Goal: Contribute content: Add original content to the website for others to see

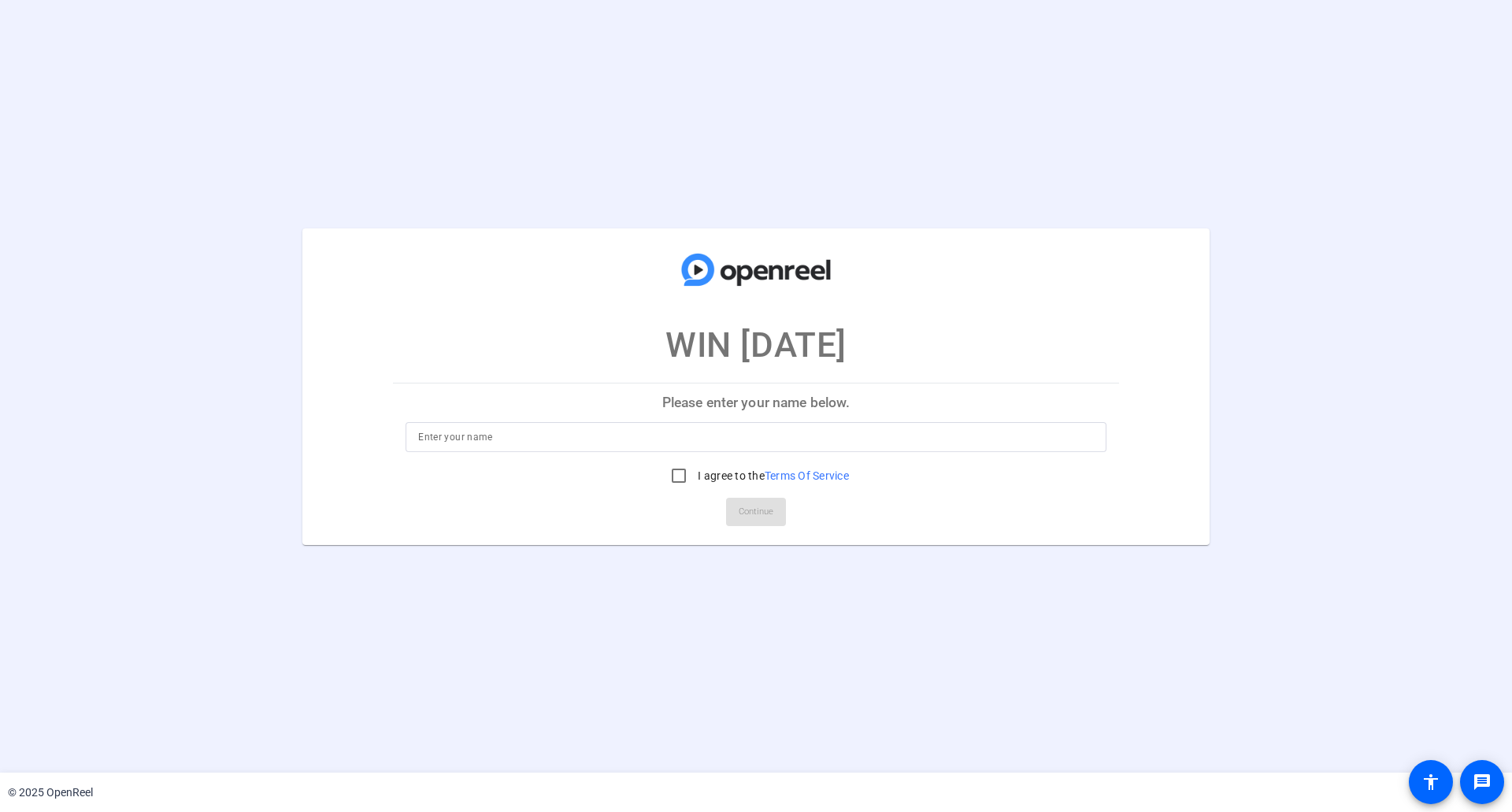
click at [474, 433] on input at bounding box center [755, 437] width 676 height 19
type input "[PERSON_NAME]"
click at [677, 475] on input "I agree to the Terms Of Service" at bounding box center [678, 475] width 31 height 31
checkbox input "true"
click at [763, 508] on span "Continue" at bounding box center [755, 512] width 35 height 24
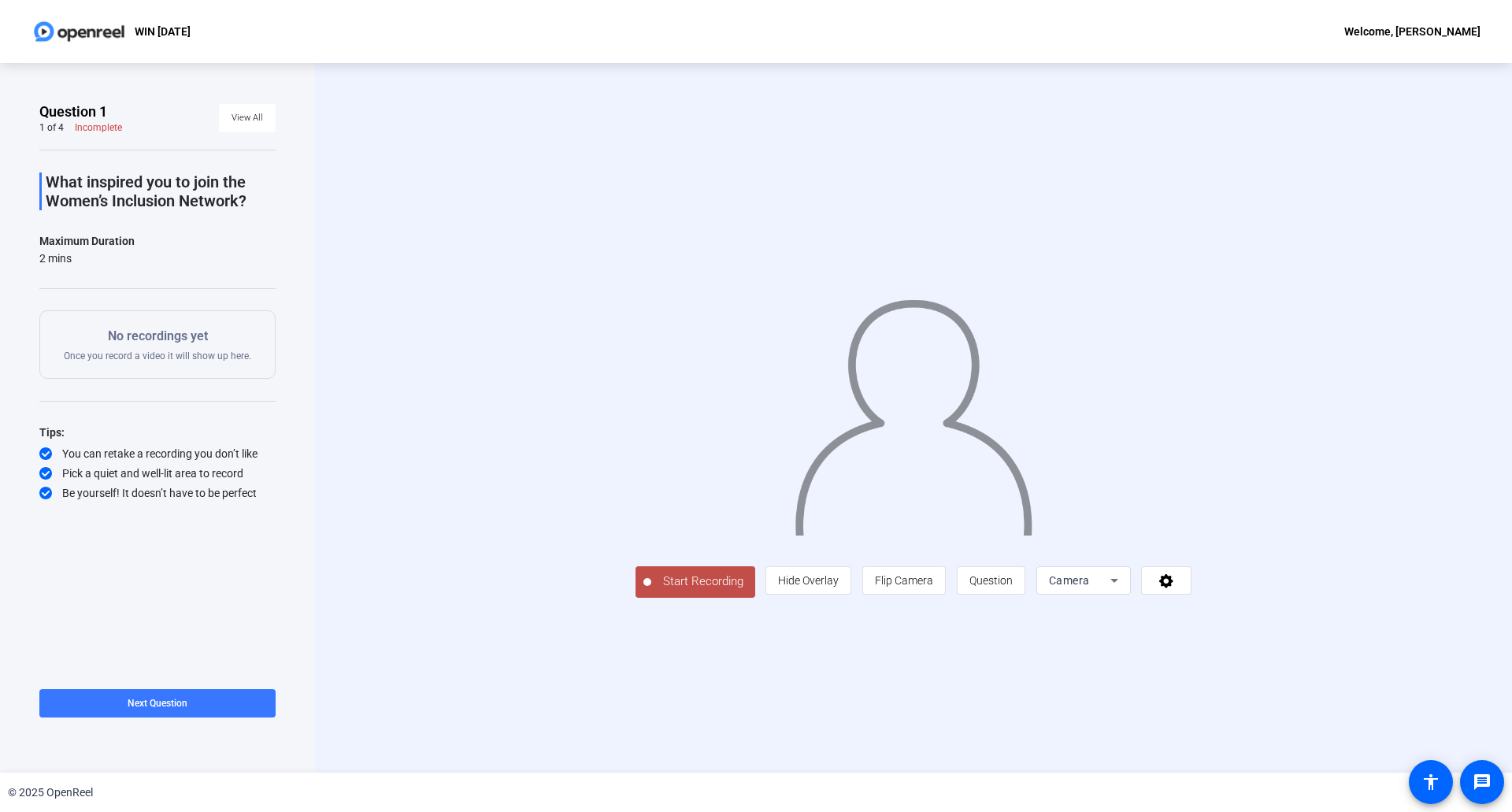
click at [713, 580] on span "Start Recording" at bounding box center [703, 581] width 104 height 18
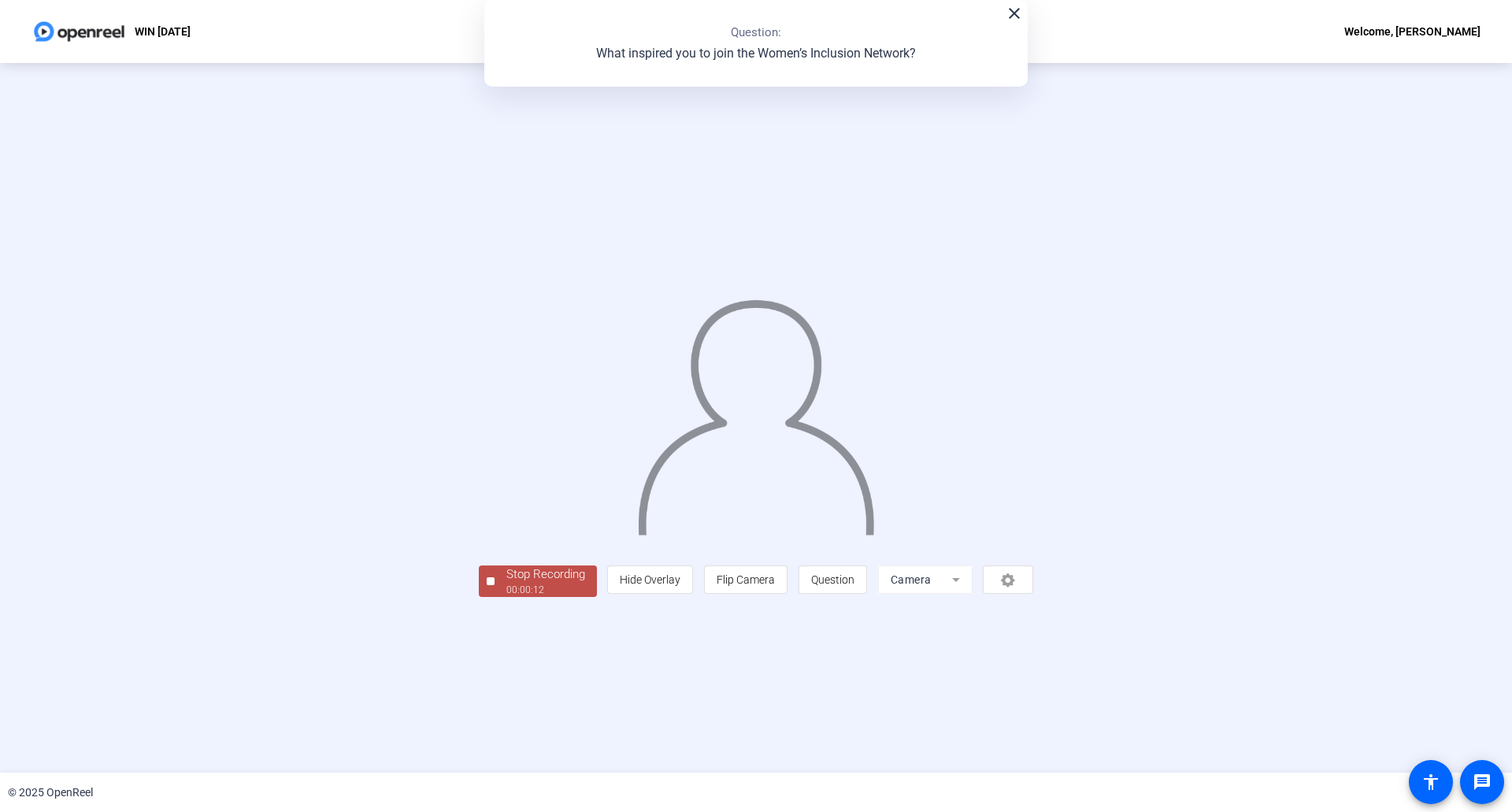
click at [1014, 14] on mat-icon "close" at bounding box center [1014, 14] width 19 height 19
click at [1015, 576] on div "person Hide Overlay flip Flip Camera question_mark Question Camera" at bounding box center [820, 580] width 426 height 29
click at [559, 575] on div "Stop Recording" at bounding box center [545, 574] width 79 height 18
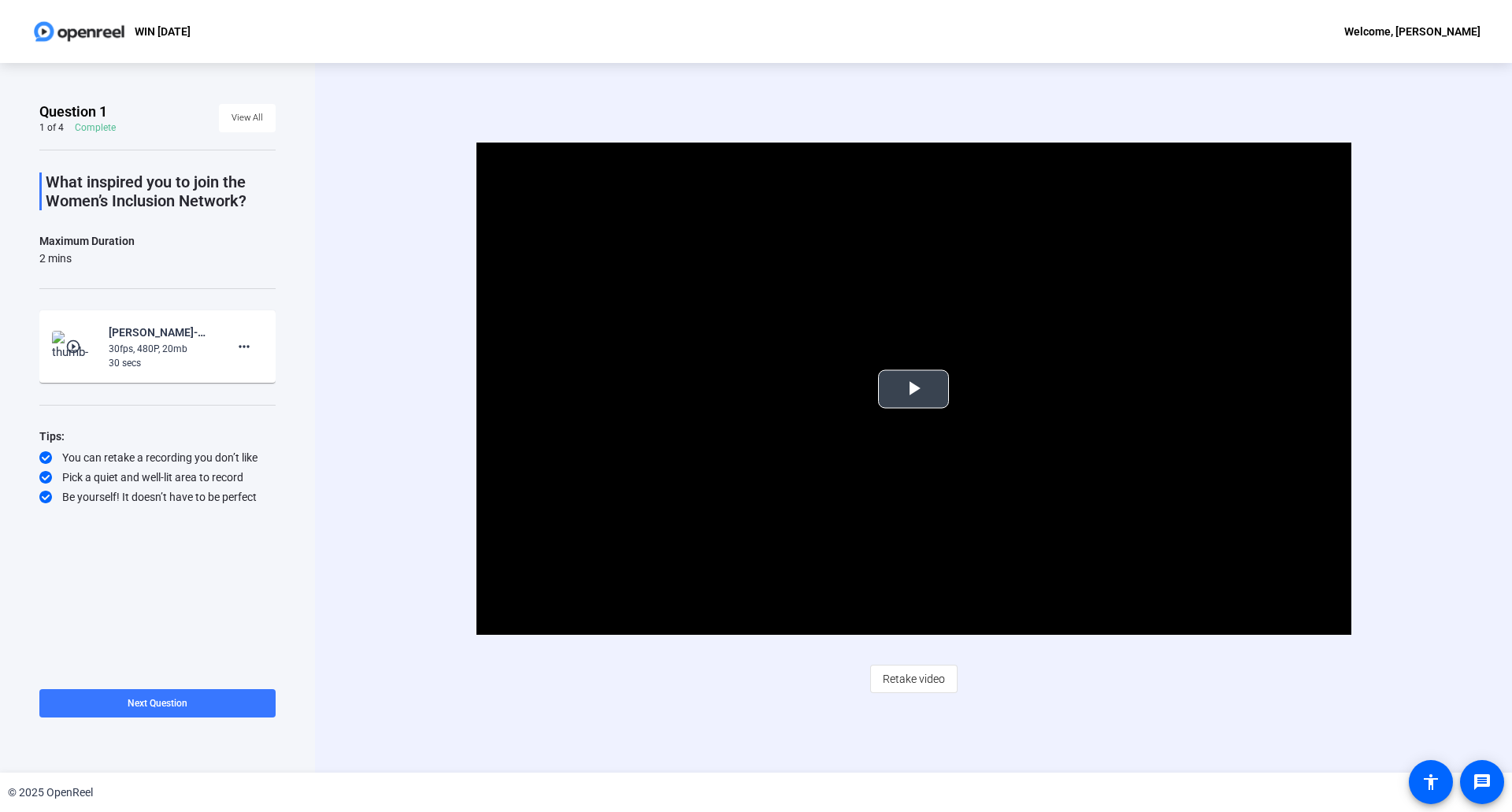
click at [913, 389] on span "Video Player" at bounding box center [913, 389] width 0 height 0
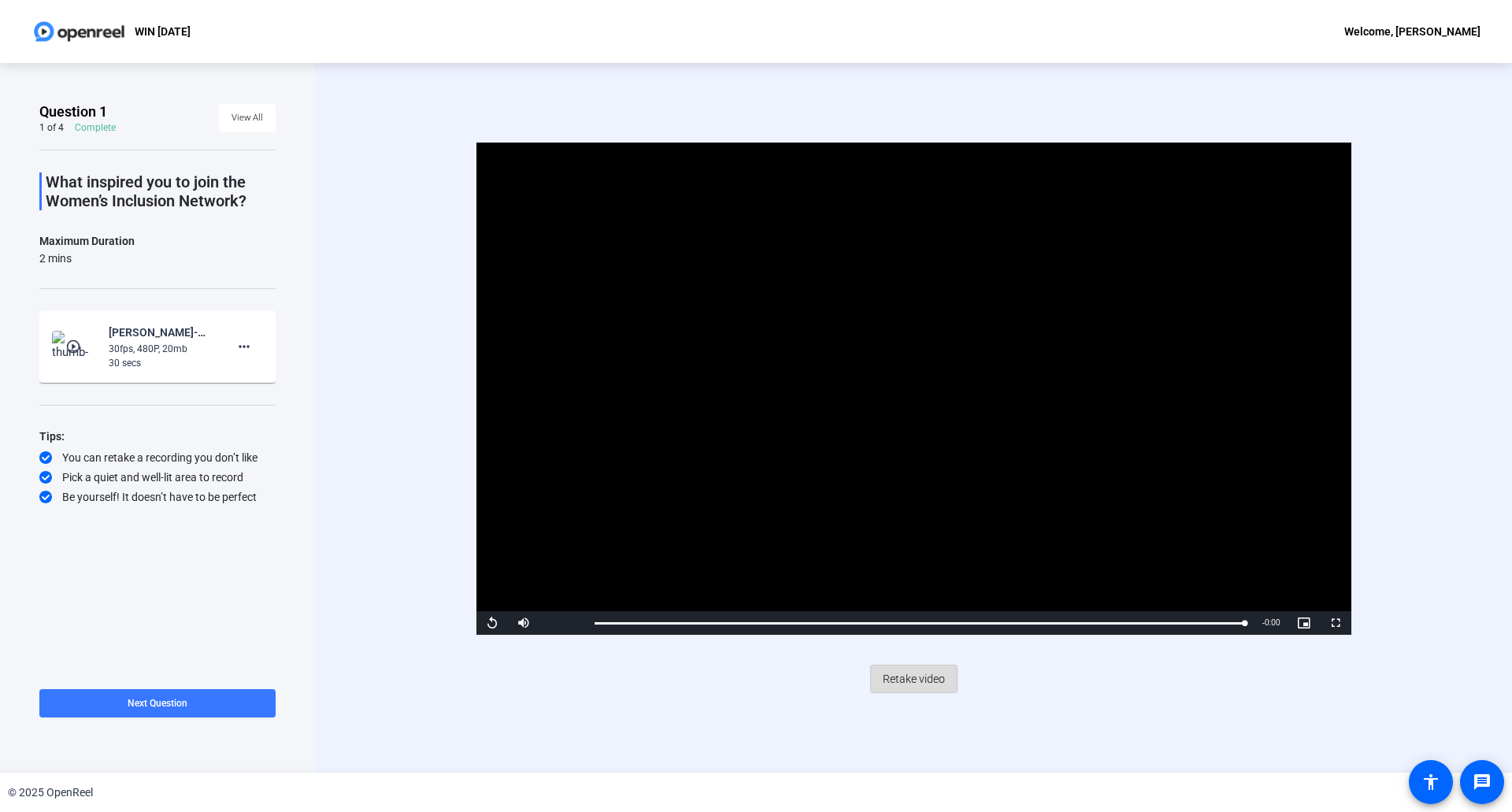
click at [922, 675] on span "Retake video" at bounding box center [914, 678] width 63 height 30
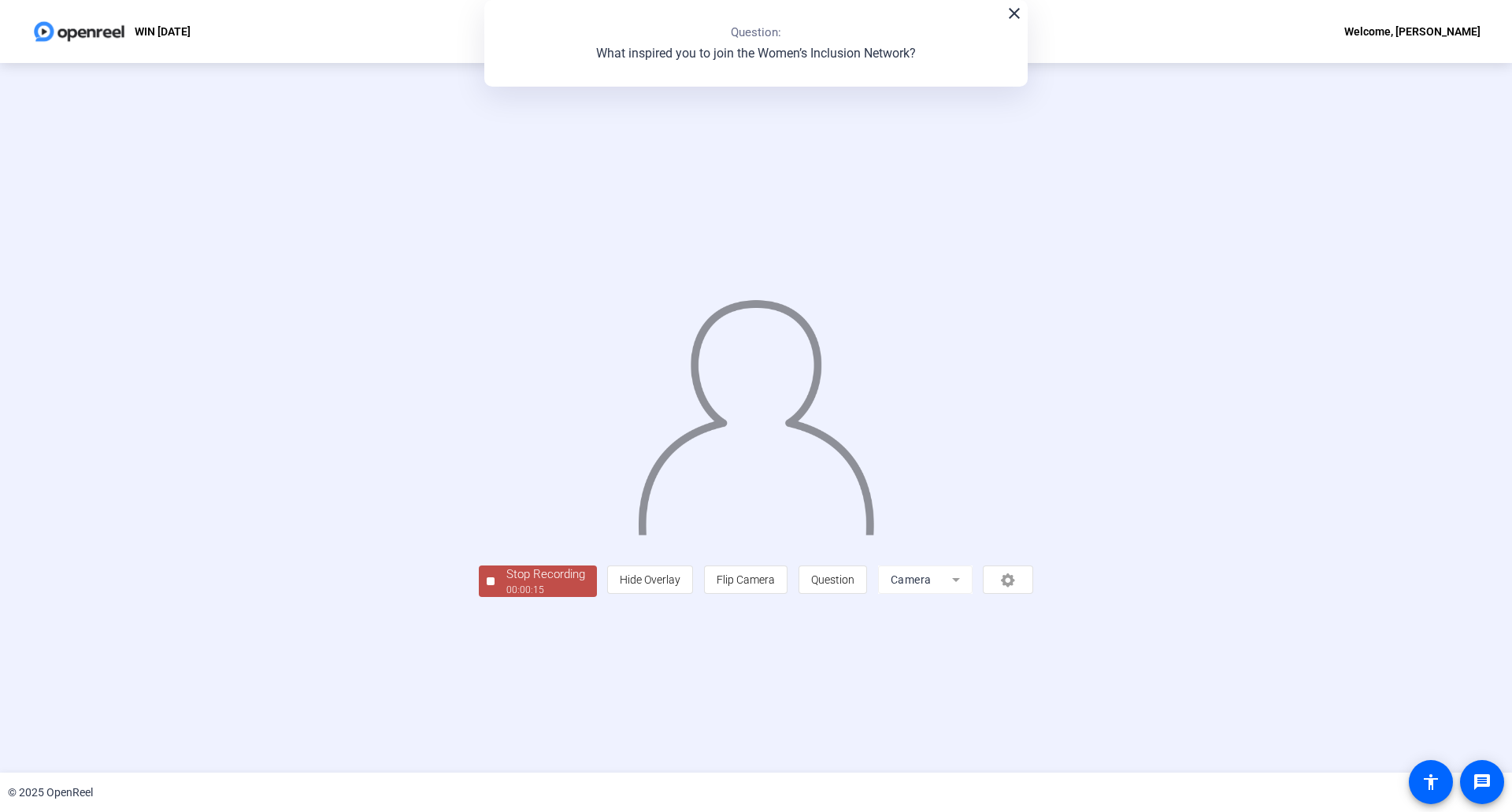
click at [507, 584] on div "Stop Recording" at bounding box center [545, 574] width 79 height 18
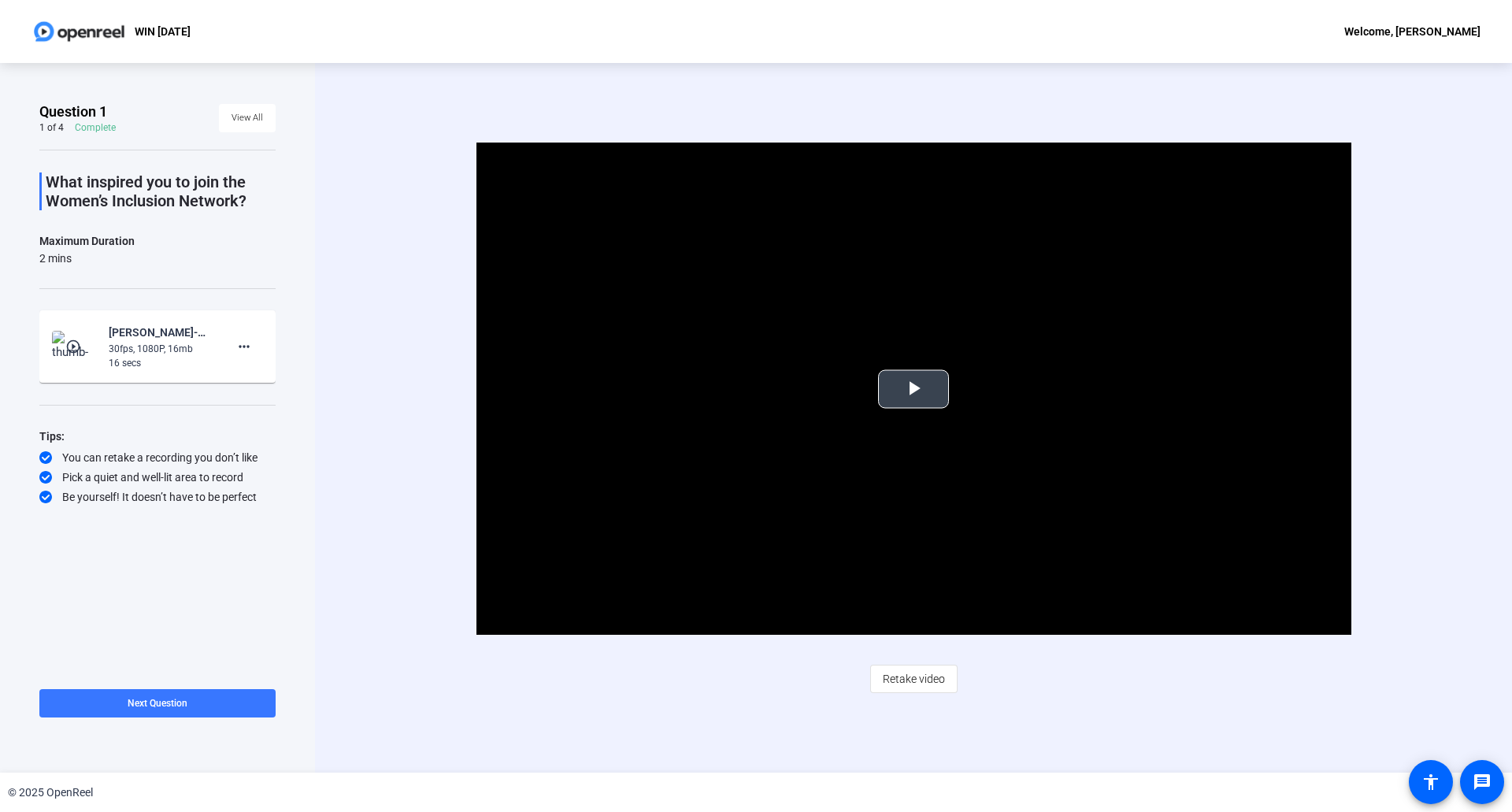
click at [913, 389] on span "Video Player" at bounding box center [913, 389] width 0 height 0
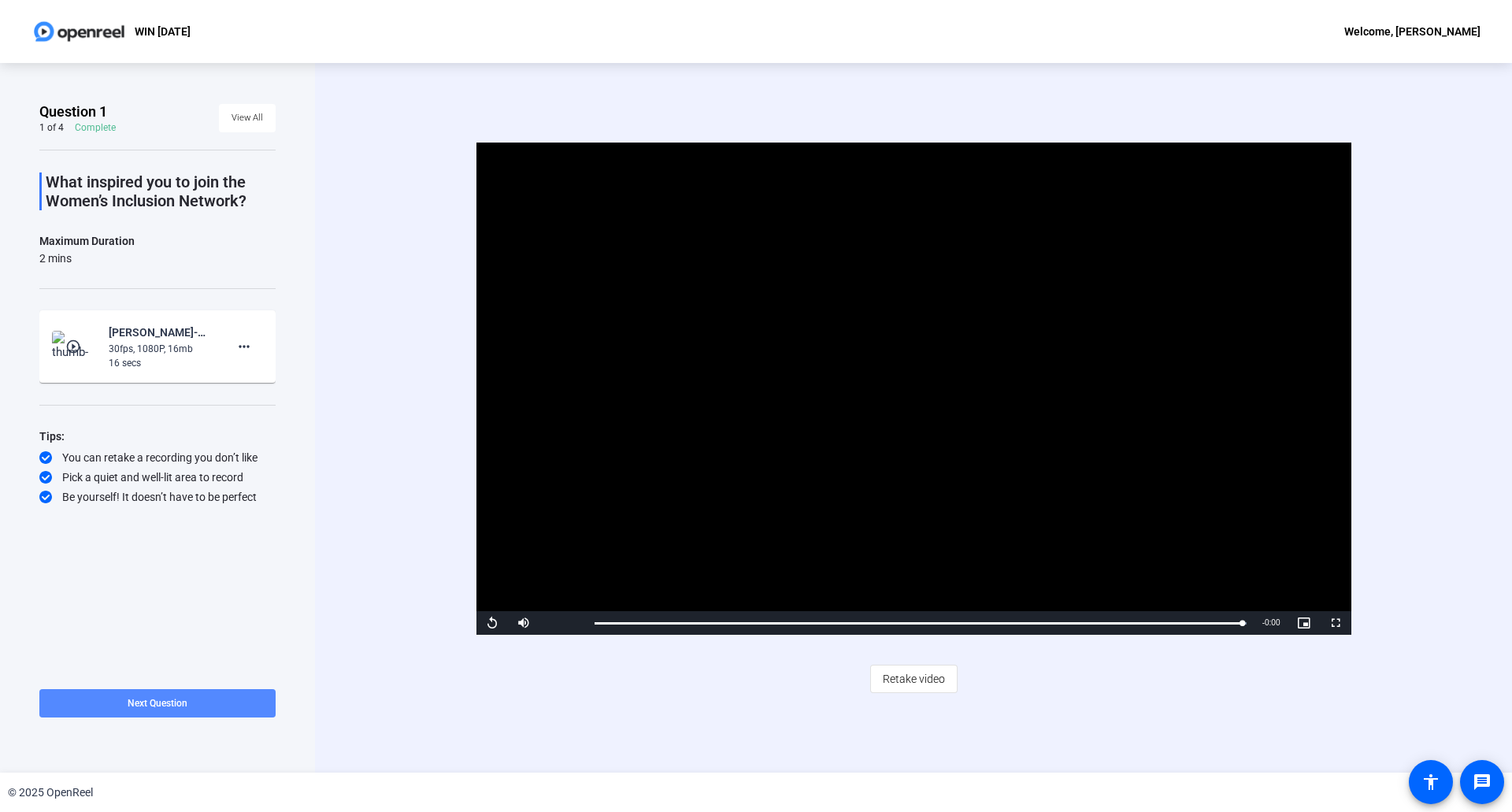
click at [176, 700] on span "Next Question" at bounding box center [157, 703] width 60 height 11
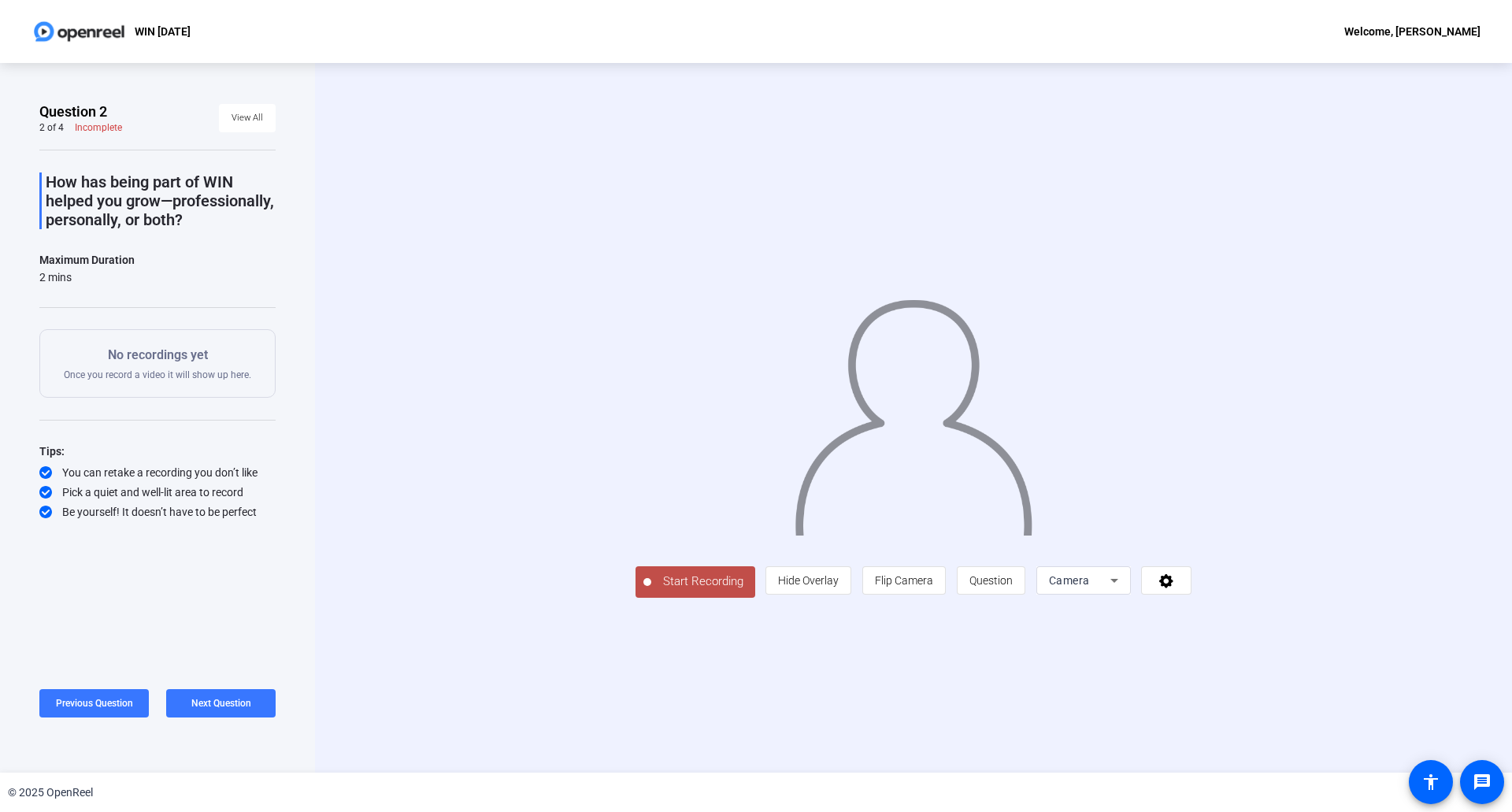
click at [1124, 590] on icon at bounding box center [1114, 580] width 19 height 19
click at [1275, 662] on div at bounding box center [756, 406] width 1512 height 812
click at [1124, 590] on icon at bounding box center [1114, 580] width 19 height 19
click at [1082, 737] on div at bounding box center [756, 406] width 1512 height 812
click at [1175, 589] on icon at bounding box center [1166, 580] width 18 height 16
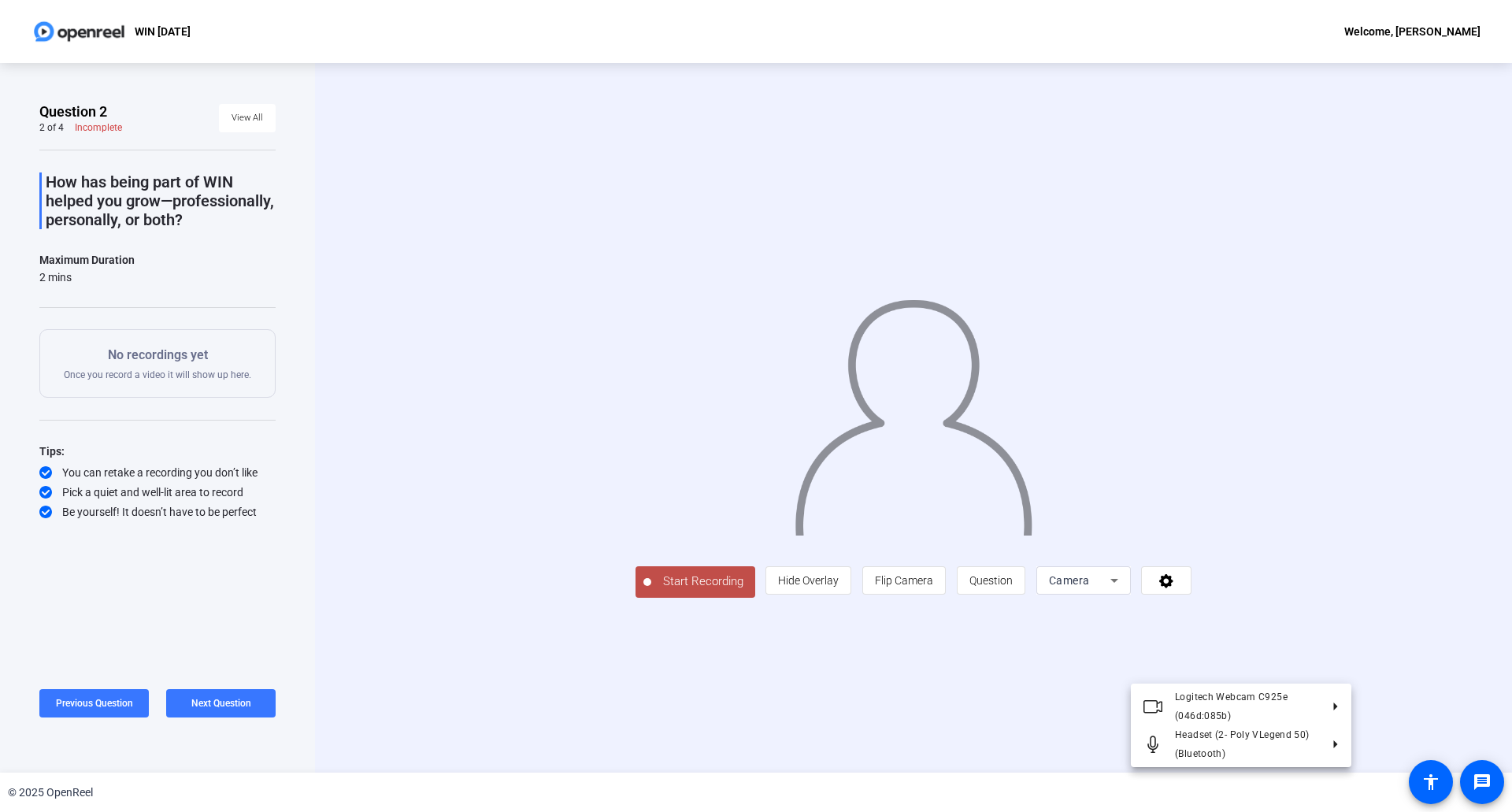
click at [974, 714] on div at bounding box center [756, 406] width 1512 height 812
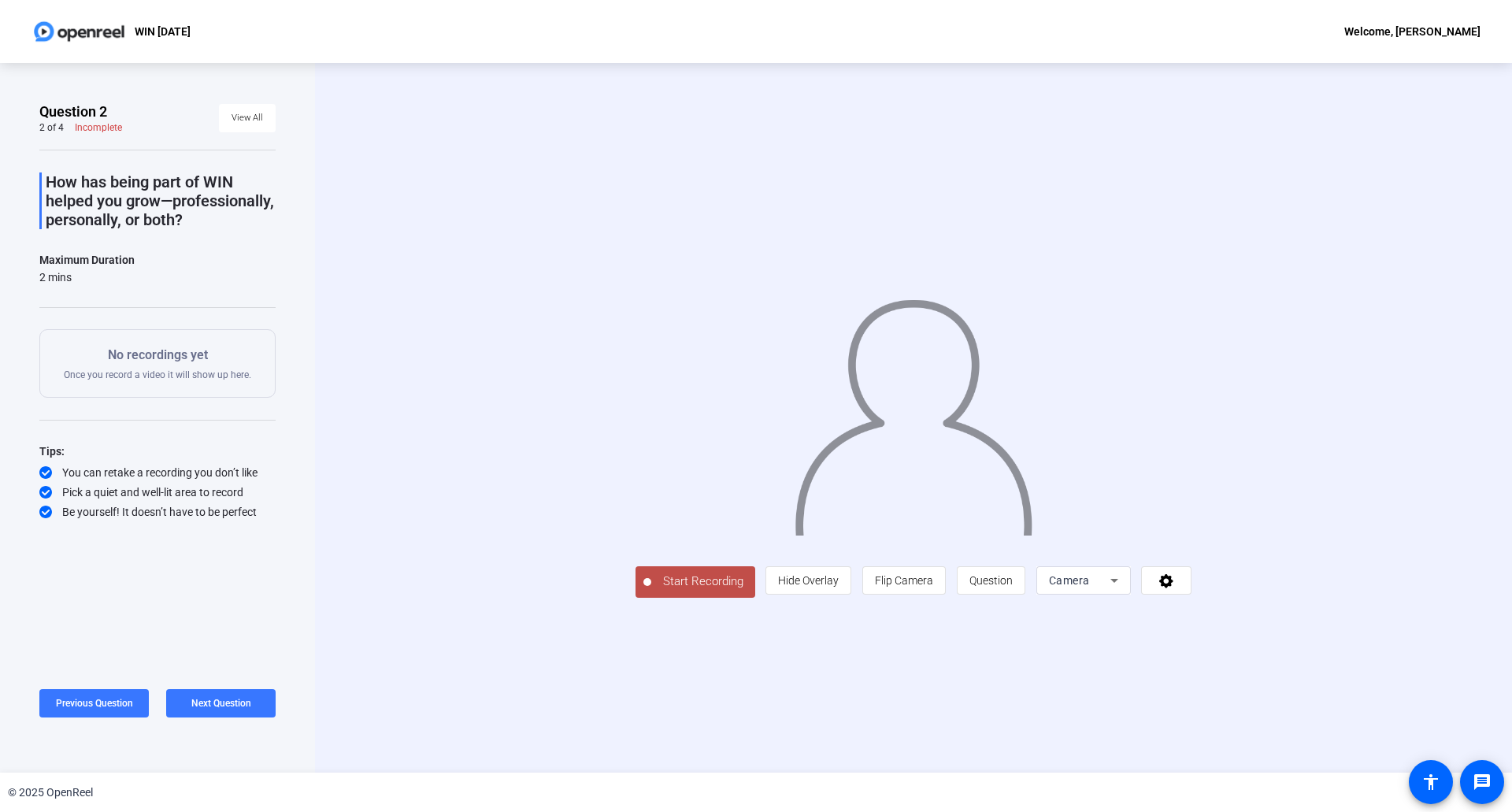
click at [1090, 587] on span "Camera" at bounding box center [1069, 580] width 41 height 13
click at [984, 727] on div at bounding box center [756, 406] width 1512 height 812
click at [651, 590] on span "Start Recording" at bounding box center [703, 581] width 104 height 18
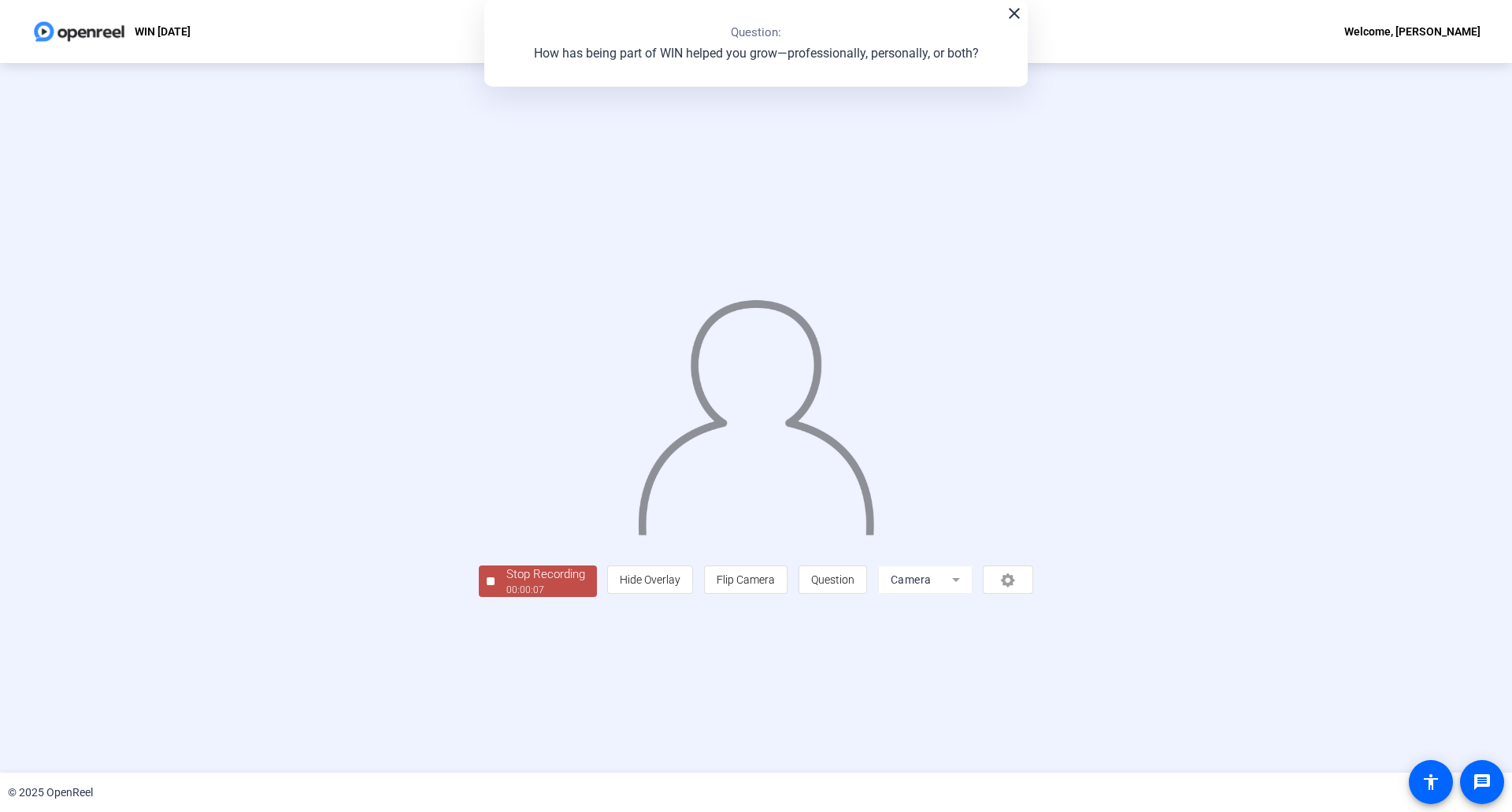
click at [507, 584] on div "Stop Recording" at bounding box center [545, 574] width 79 height 18
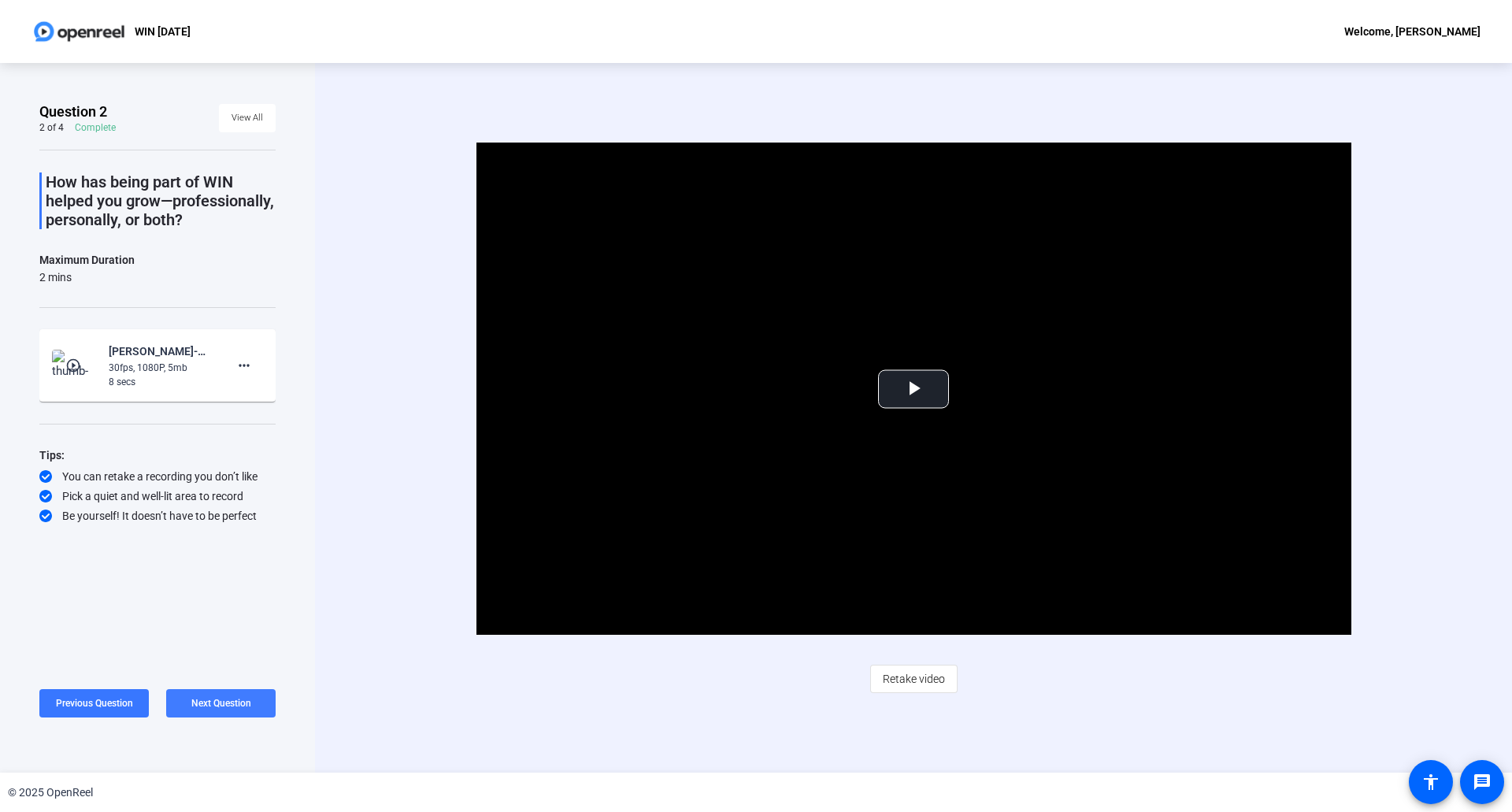
click at [233, 700] on span "Next Question" at bounding box center [221, 703] width 60 height 11
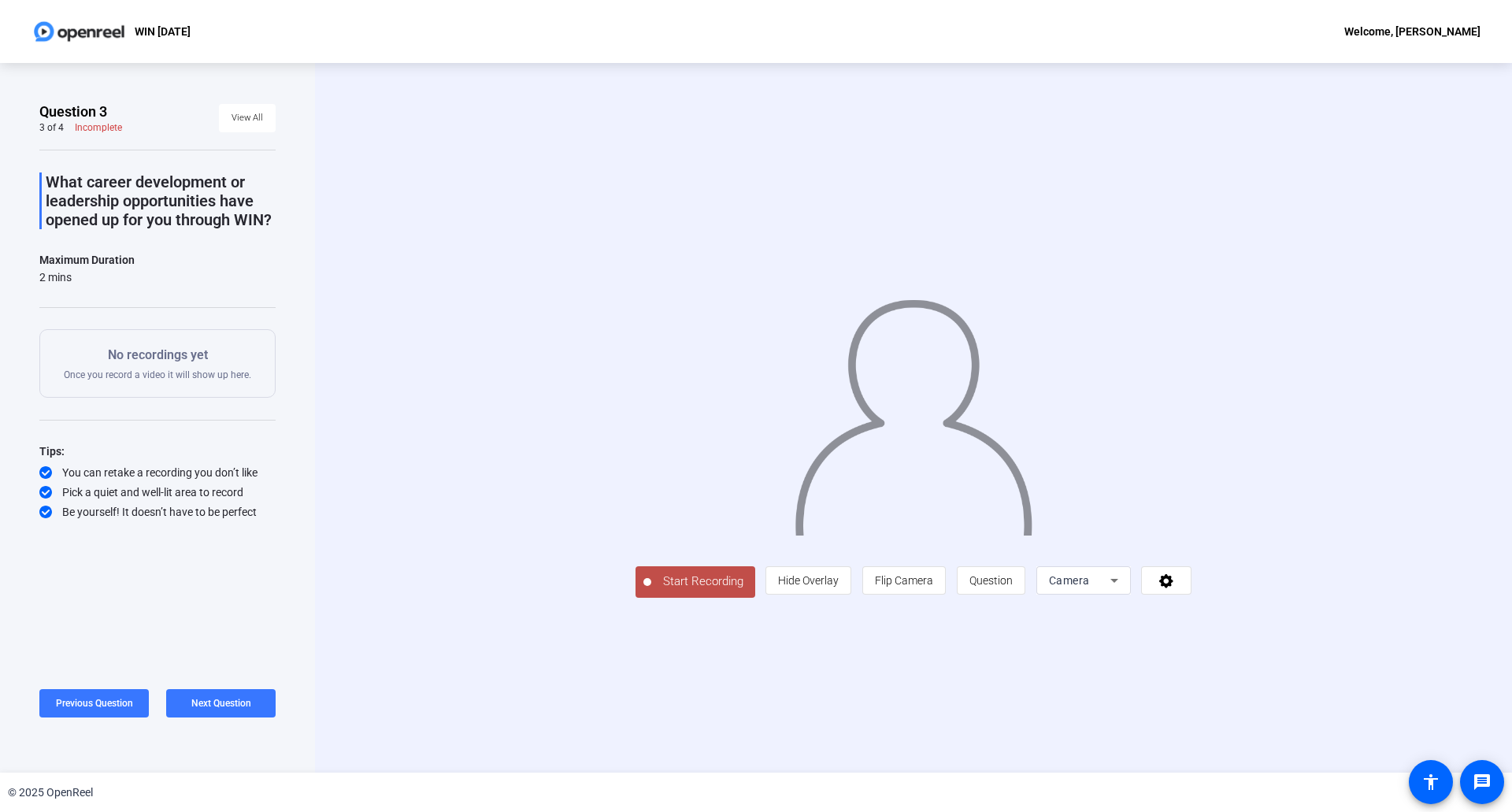
click at [651, 590] on span "Start Recording" at bounding box center [703, 581] width 104 height 18
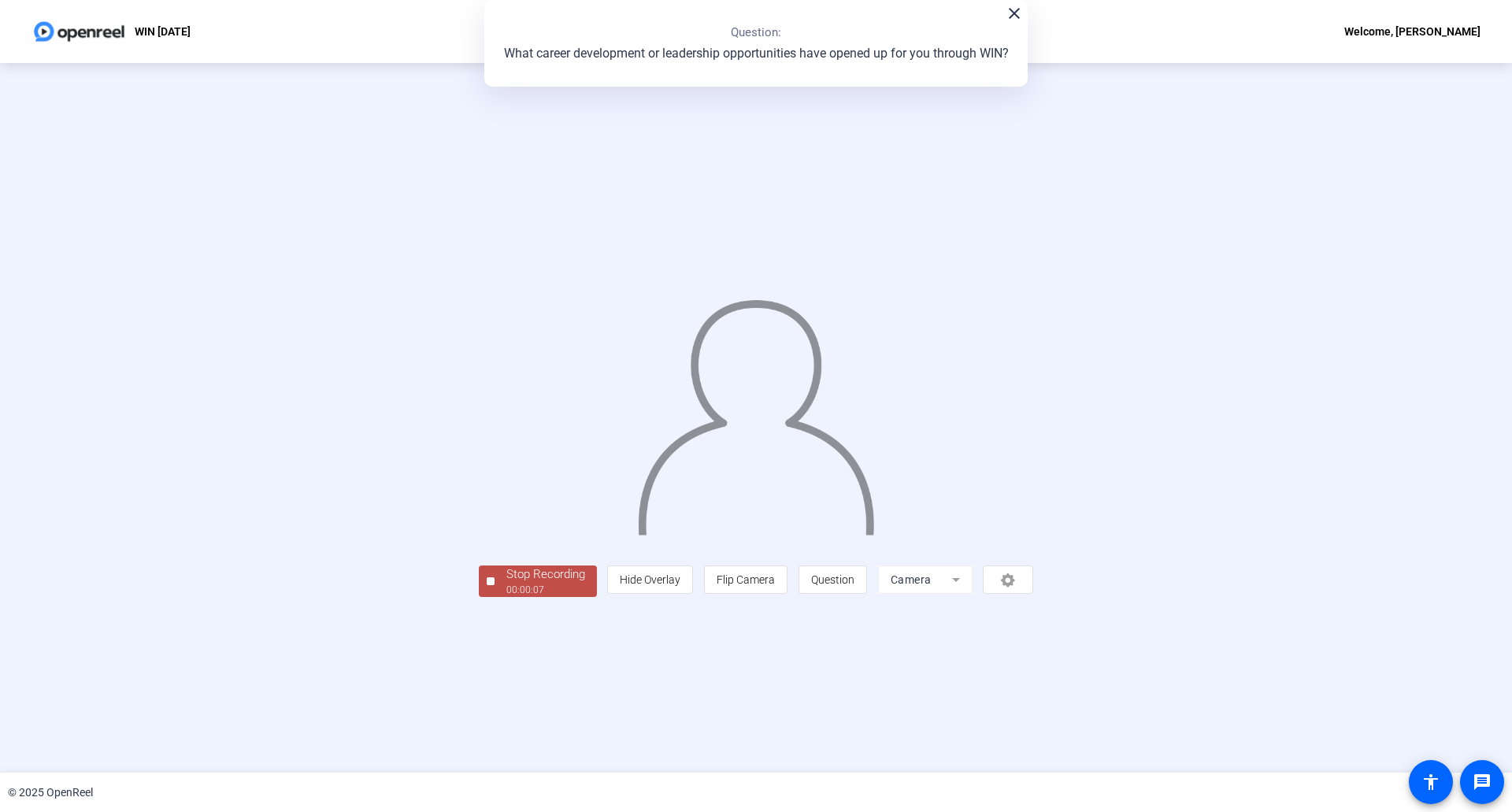
click at [507, 584] on div "Stop Recording" at bounding box center [545, 574] width 79 height 18
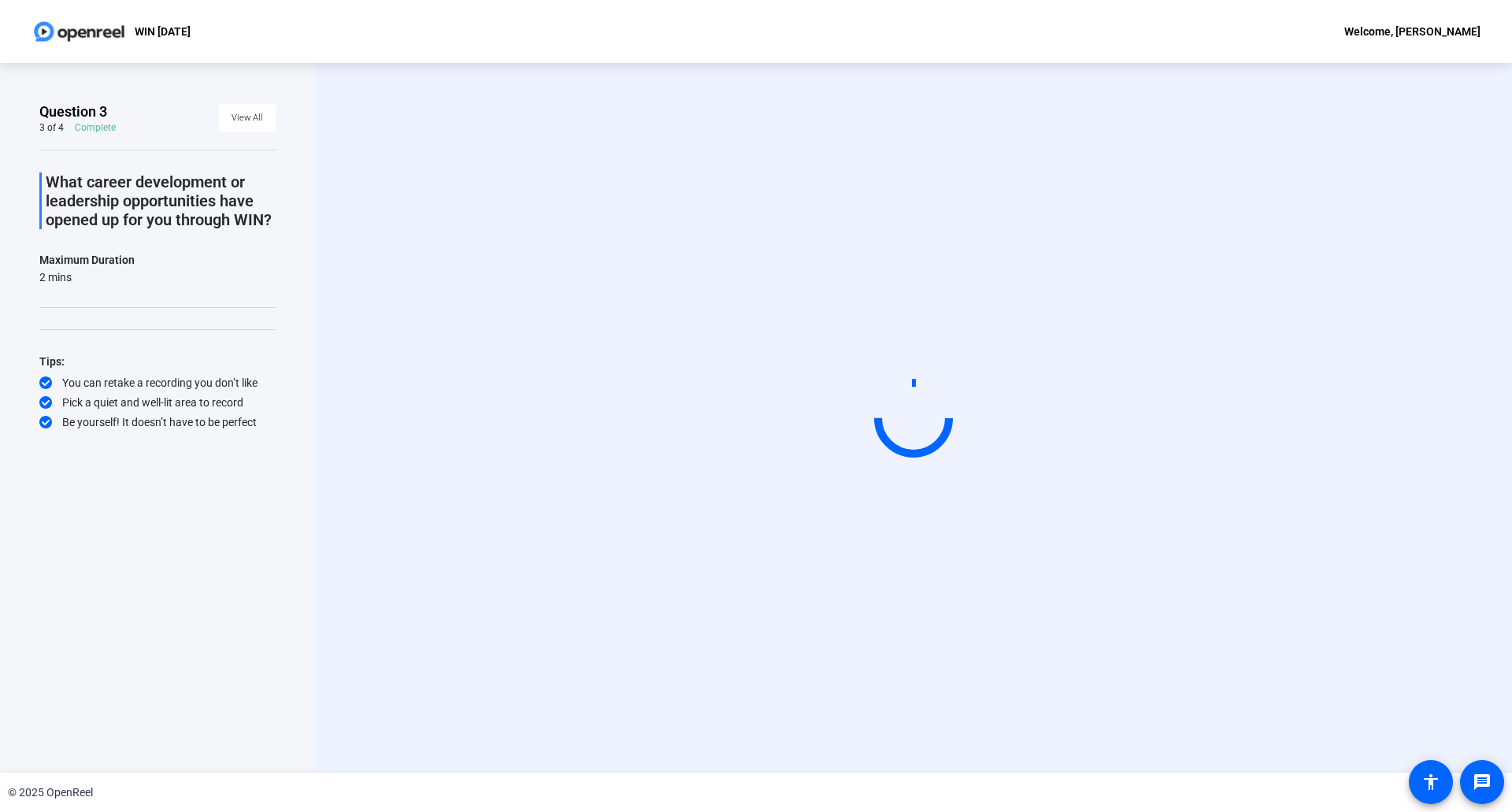
click at [1348, 748] on div "Start Recording" at bounding box center [912, 417] width 1197 height 710
click at [795, 485] on video at bounding box center [912, 417] width 236 height 133
click at [918, 359] on video at bounding box center [912, 417] width 236 height 133
click at [255, 125] on span "View All" at bounding box center [247, 118] width 31 height 24
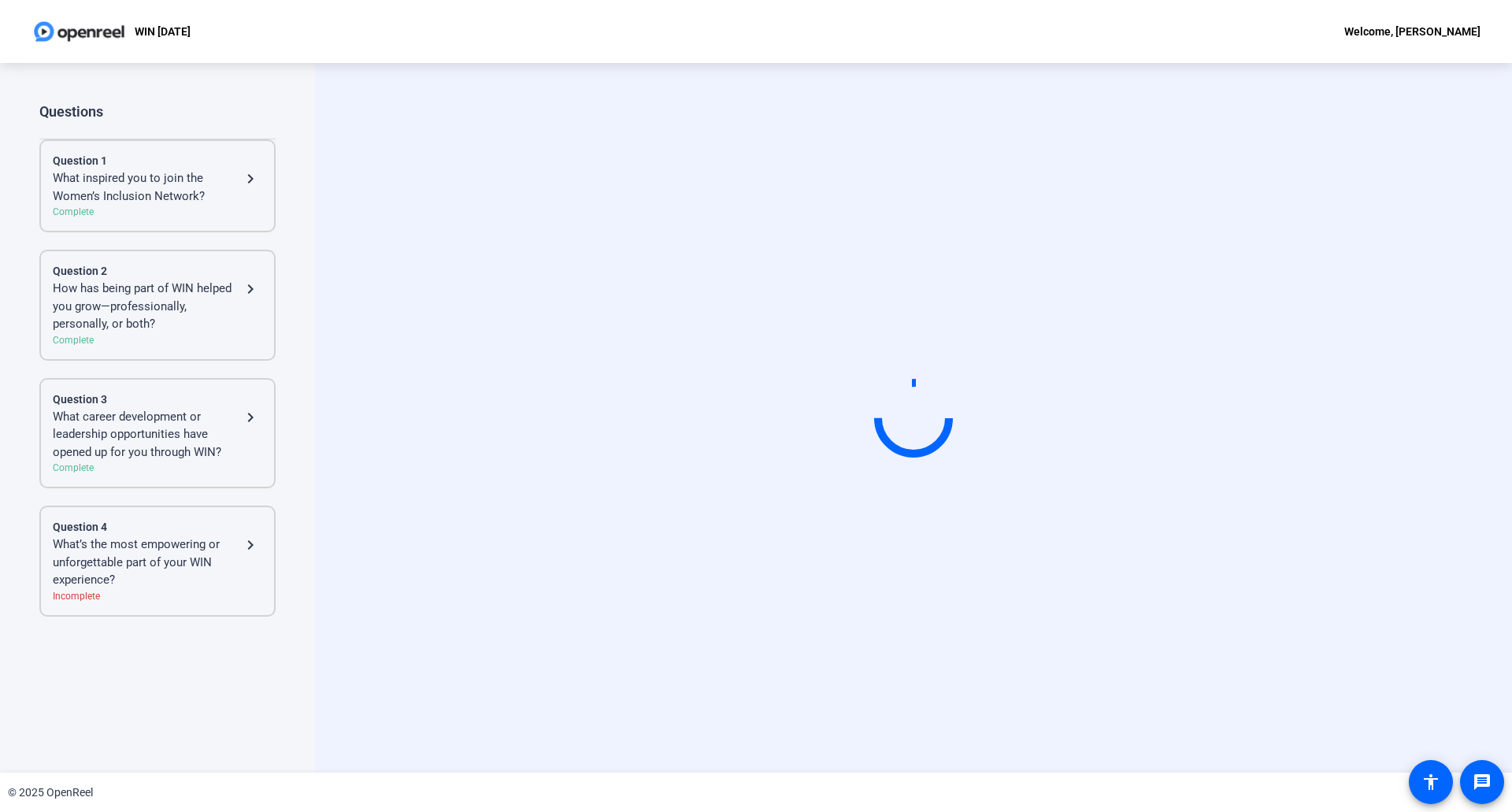
click at [130, 566] on div "What’s the most empowering or unforgettable part of your WIN experience?" at bounding box center [146, 562] width 189 height 53
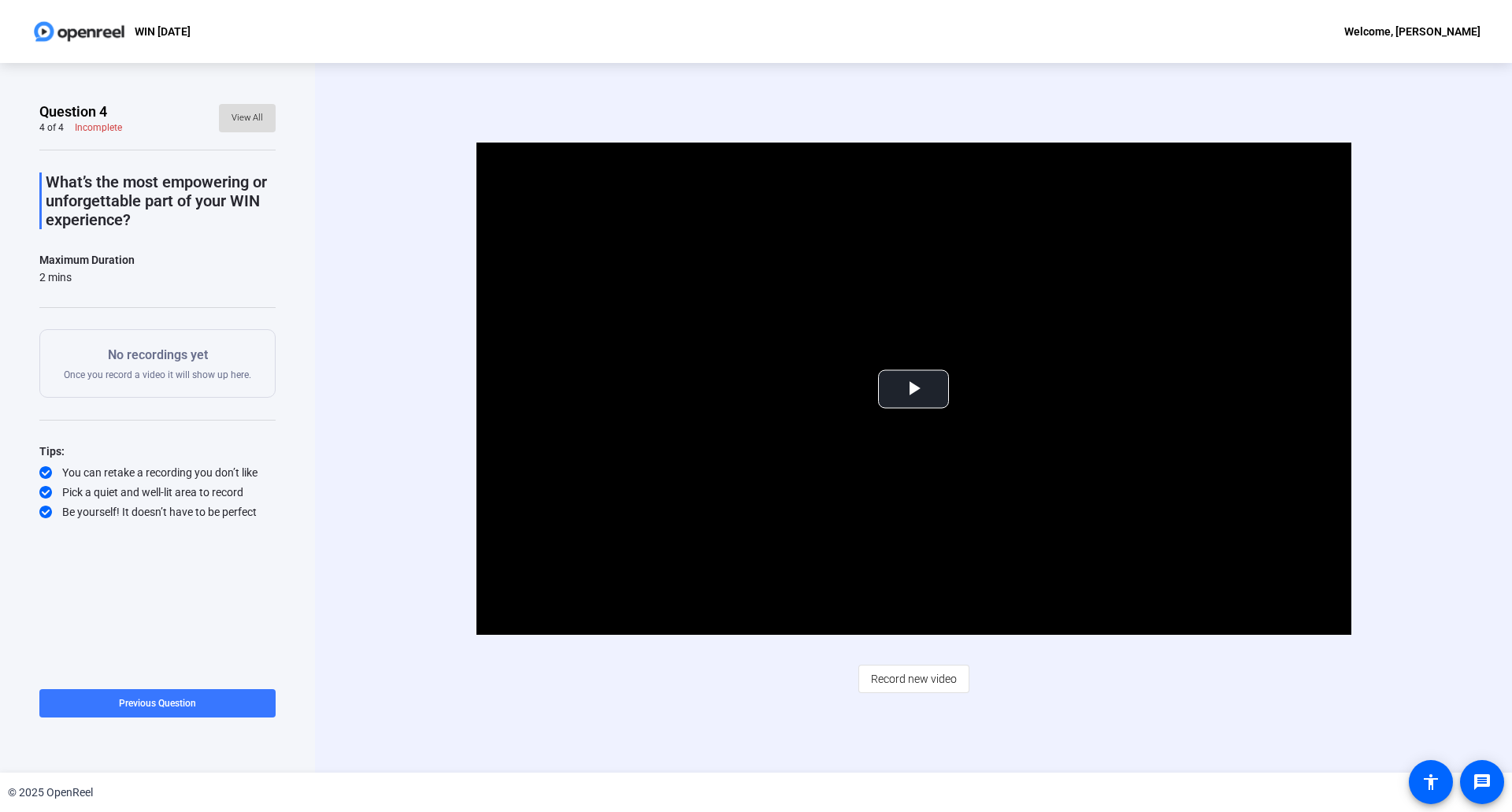
click at [257, 120] on span "View All" at bounding box center [247, 118] width 31 height 24
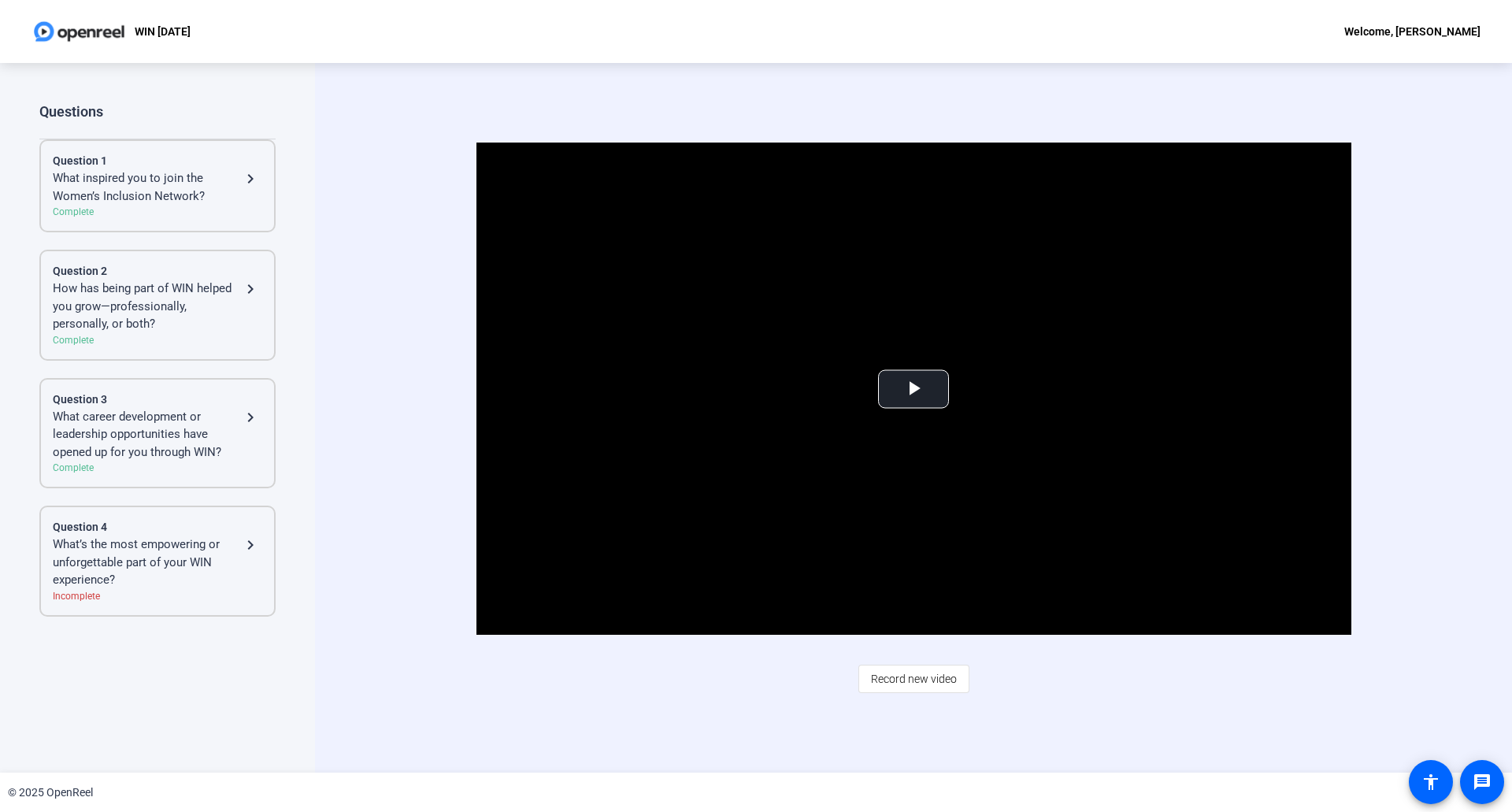
click at [173, 431] on div "What career development or leadership opportunities have opened up for you thro…" at bounding box center [146, 434] width 189 height 53
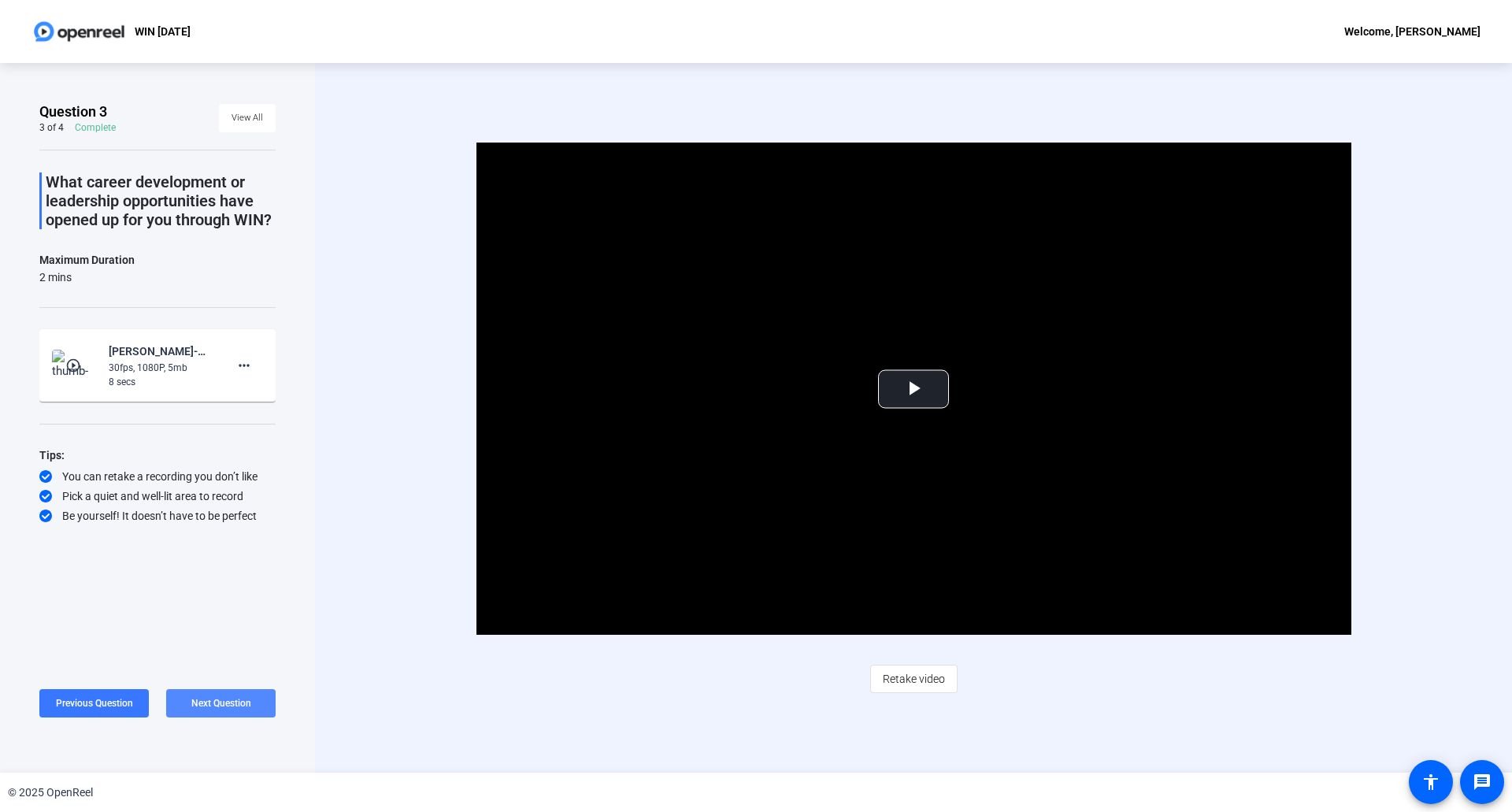
click at [242, 696] on span at bounding box center [220, 703] width 109 height 38
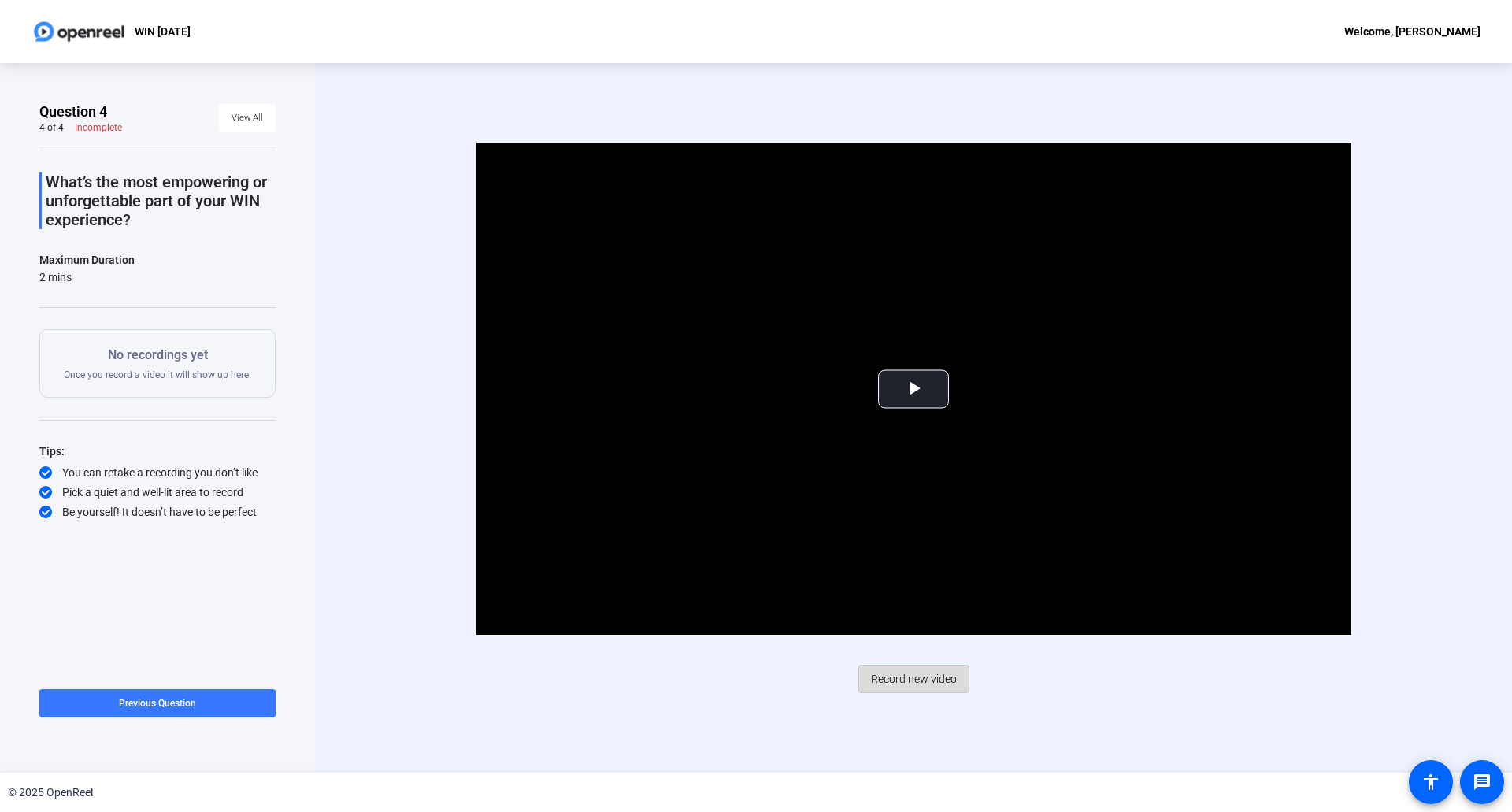
click at [923, 676] on span "Record new video" at bounding box center [913, 678] width 85 height 30
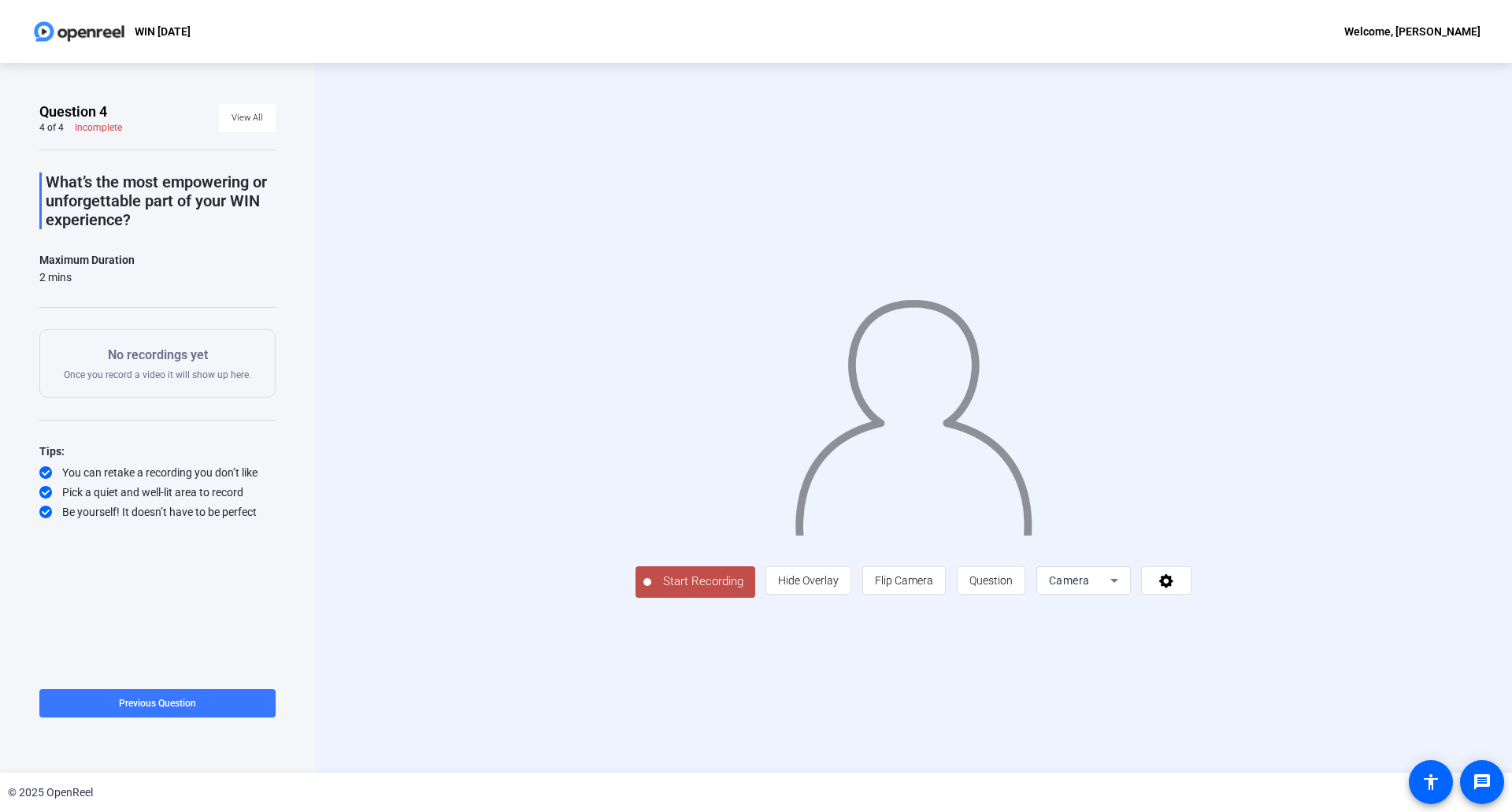
click at [651, 590] on span "Start Recording" at bounding box center [703, 581] width 104 height 18
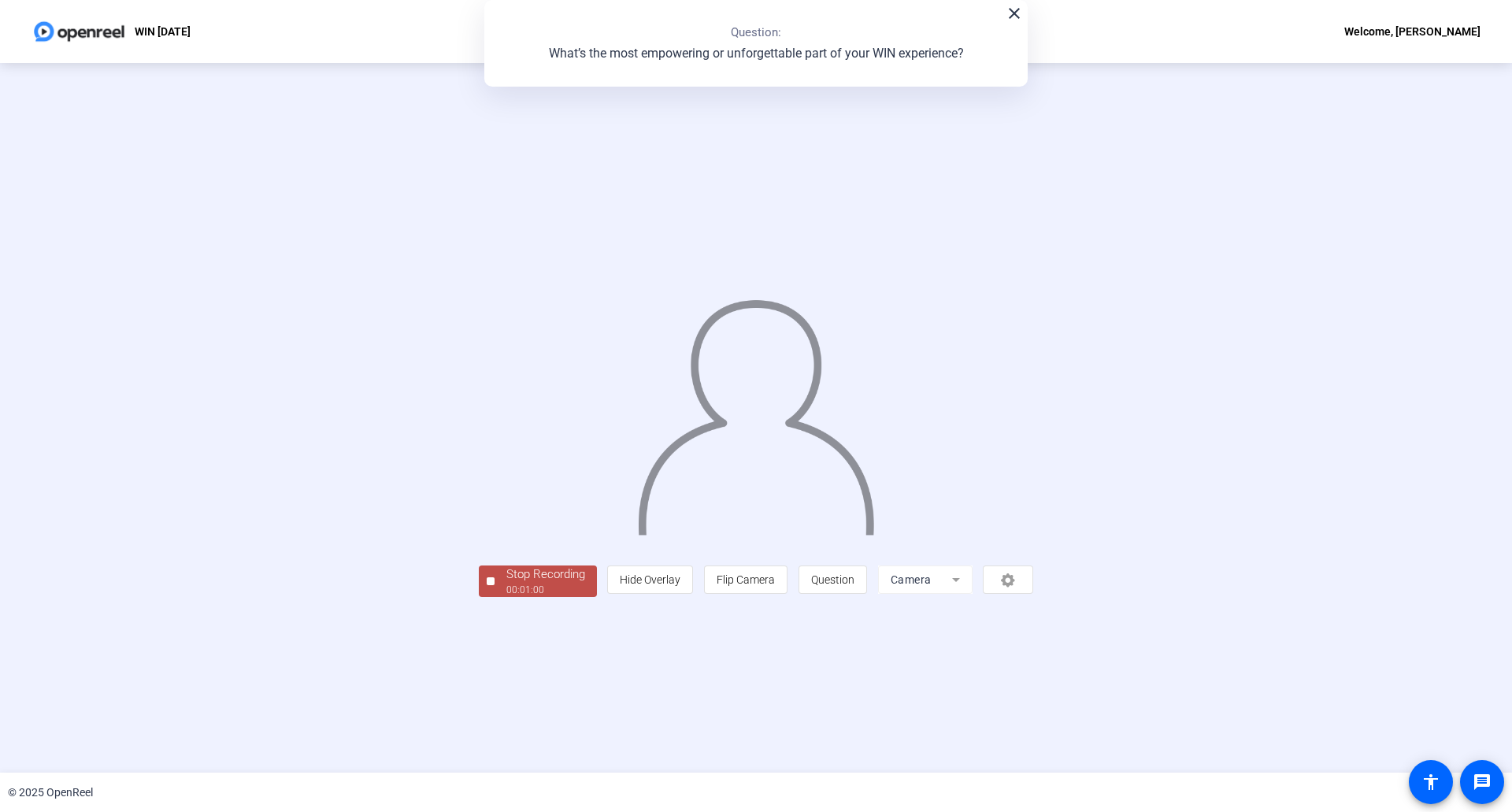
click at [507, 597] on div "00:01:00" at bounding box center [545, 590] width 79 height 14
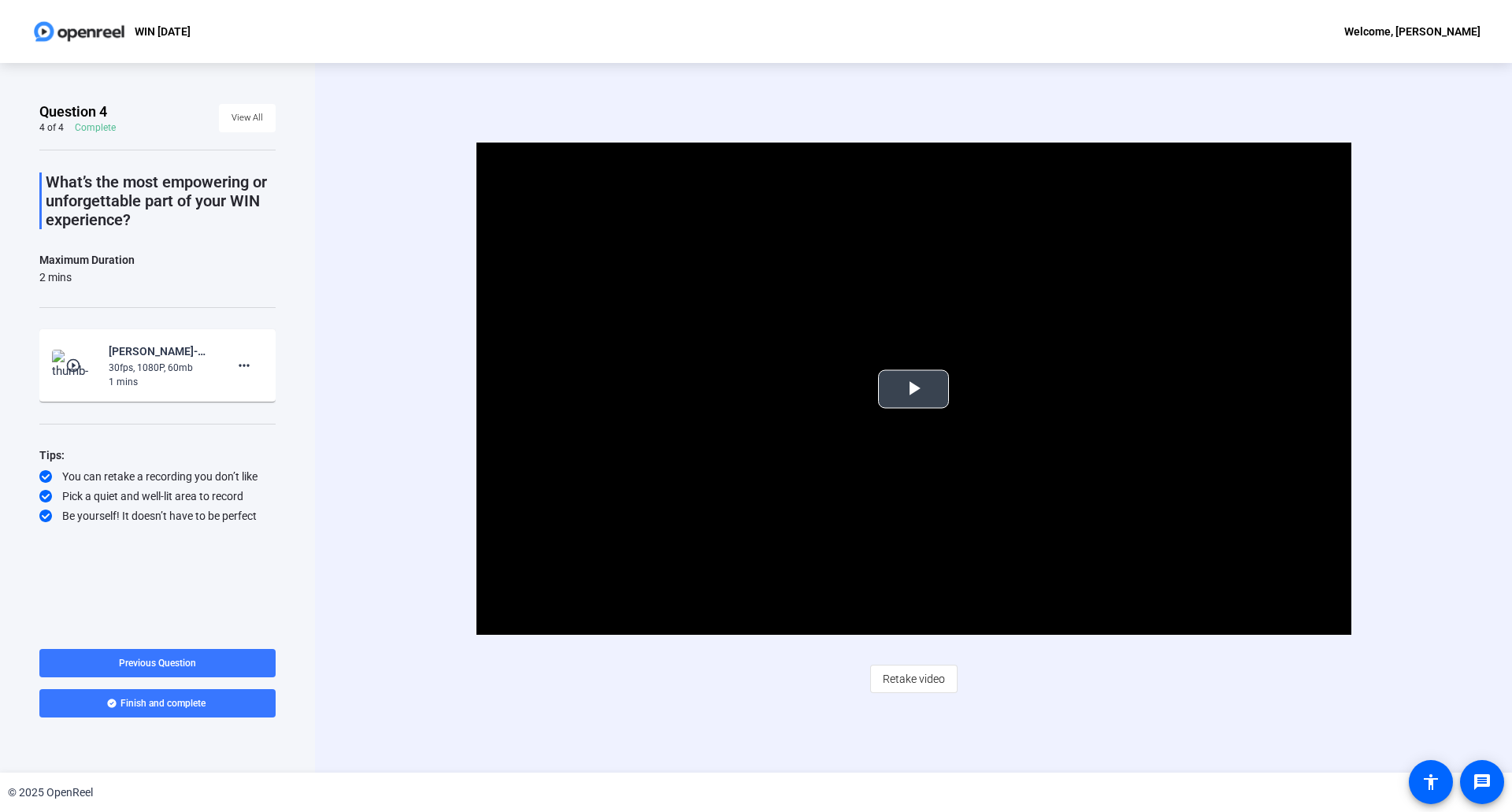
click at [913, 389] on span "Video Player" at bounding box center [913, 389] width 0 height 0
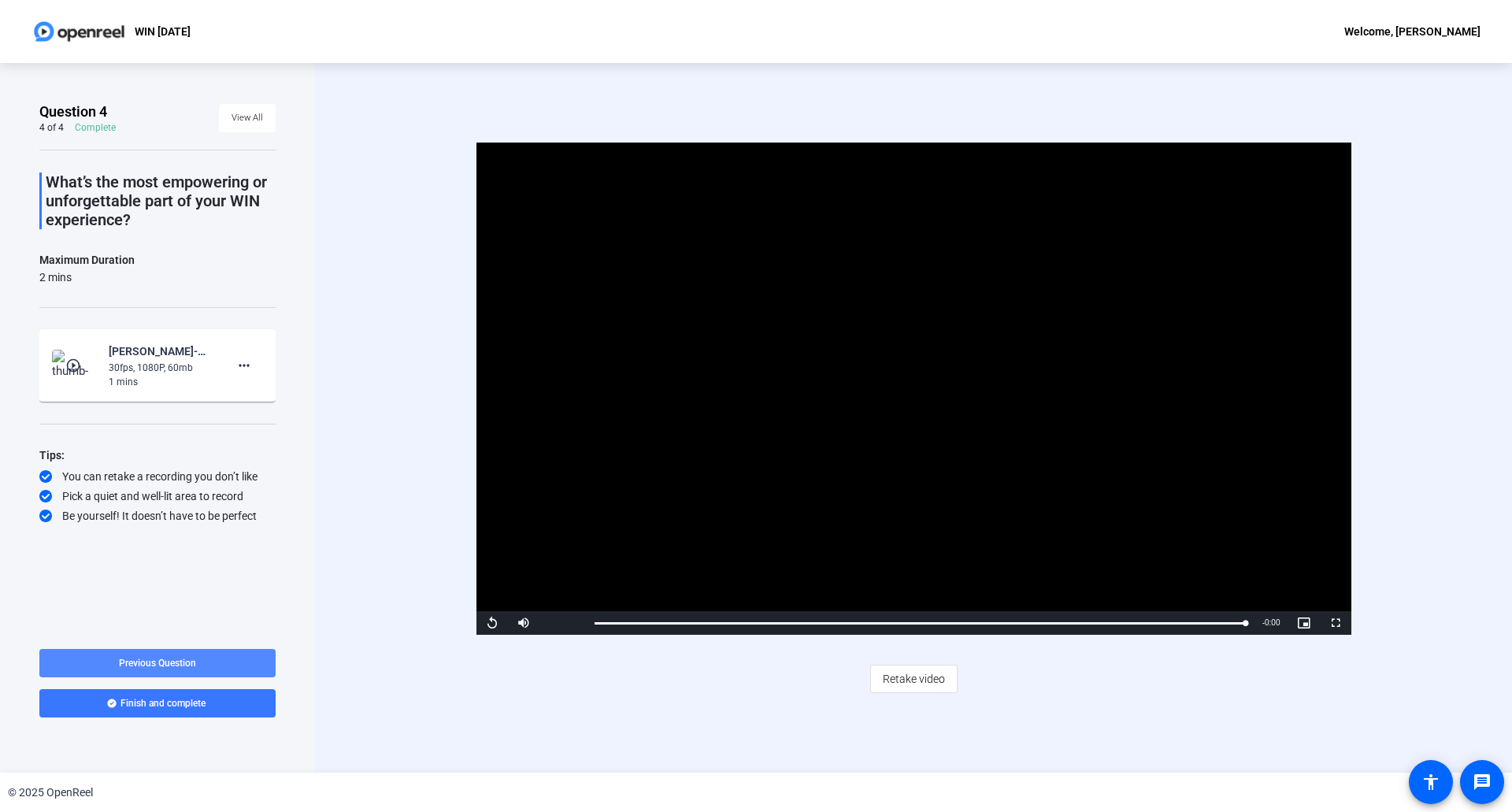
click at [188, 657] on span "Previous Question" at bounding box center [157, 663] width 77 height 13
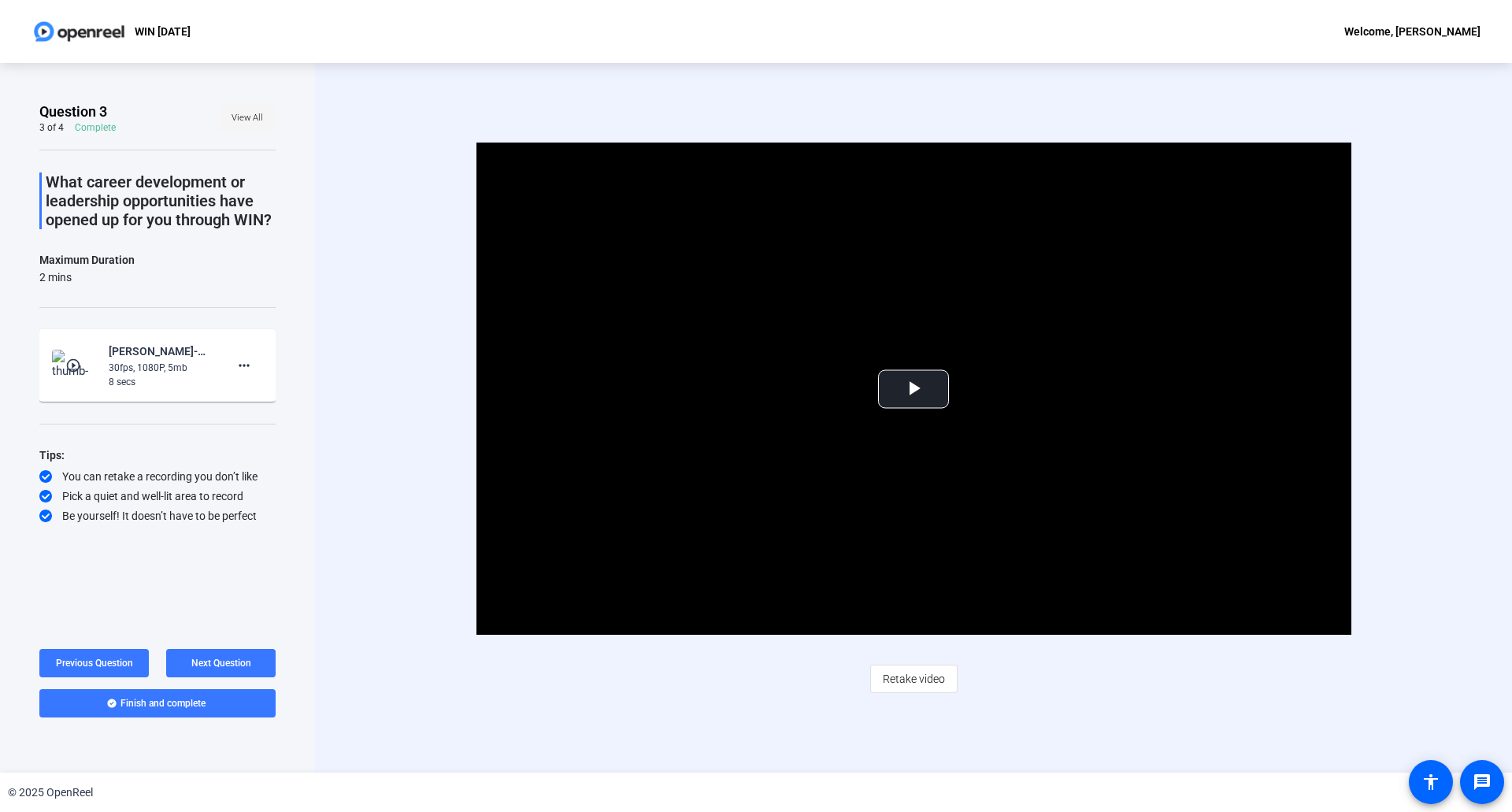
click at [253, 112] on span "View All" at bounding box center [247, 118] width 31 height 24
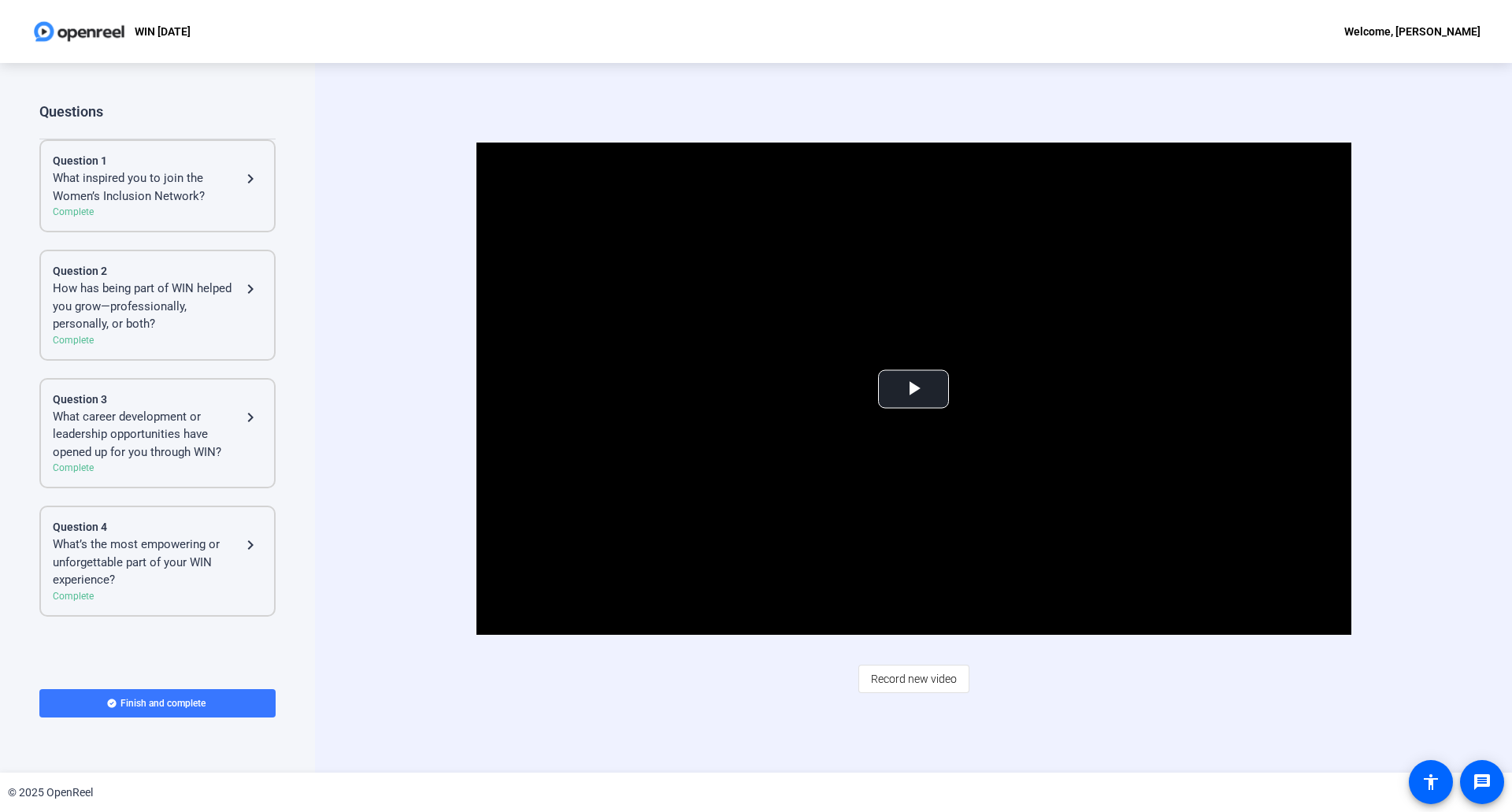
click at [145, 433] on div "What career development or leadership opportunities have opened up for you thro…" at bounding box center [146, 434] width 189 height 53
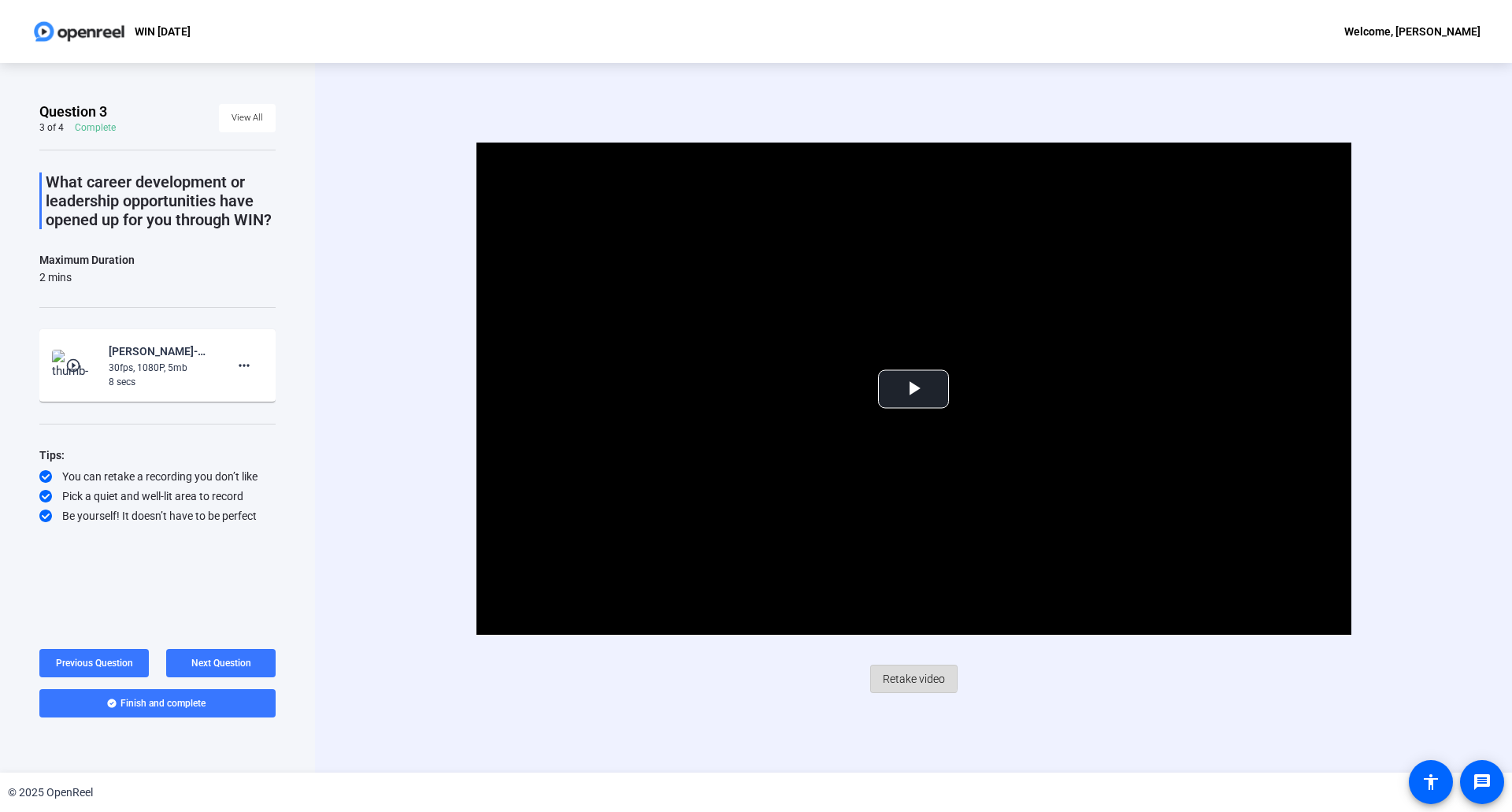
click at [908, 676] on span "Retake video" at bounding box center [914, 678] width 63 height 30
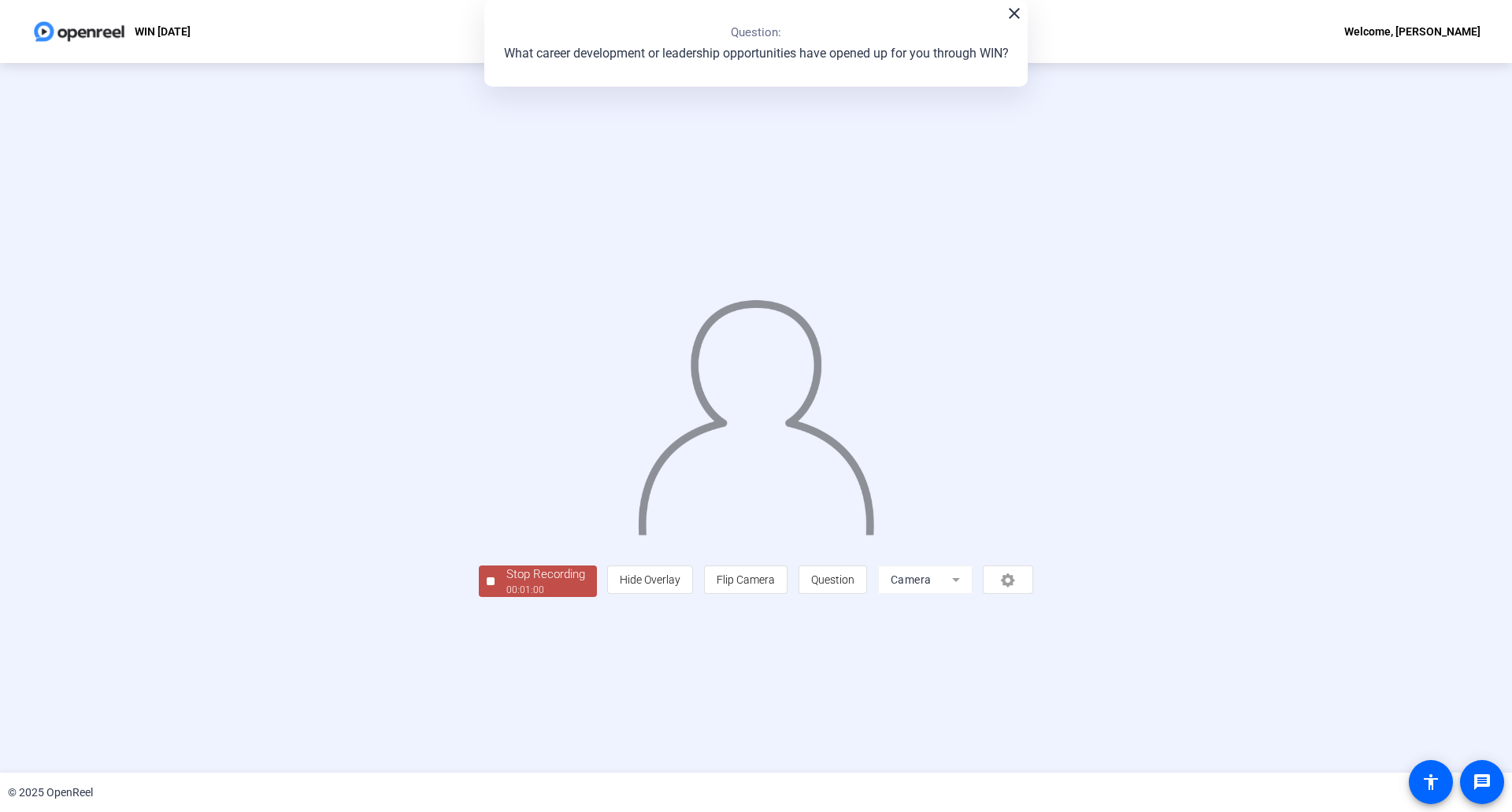
click at [507, 597] on div "00:01:00" at bounding box center [545, 590] width 79 height 14
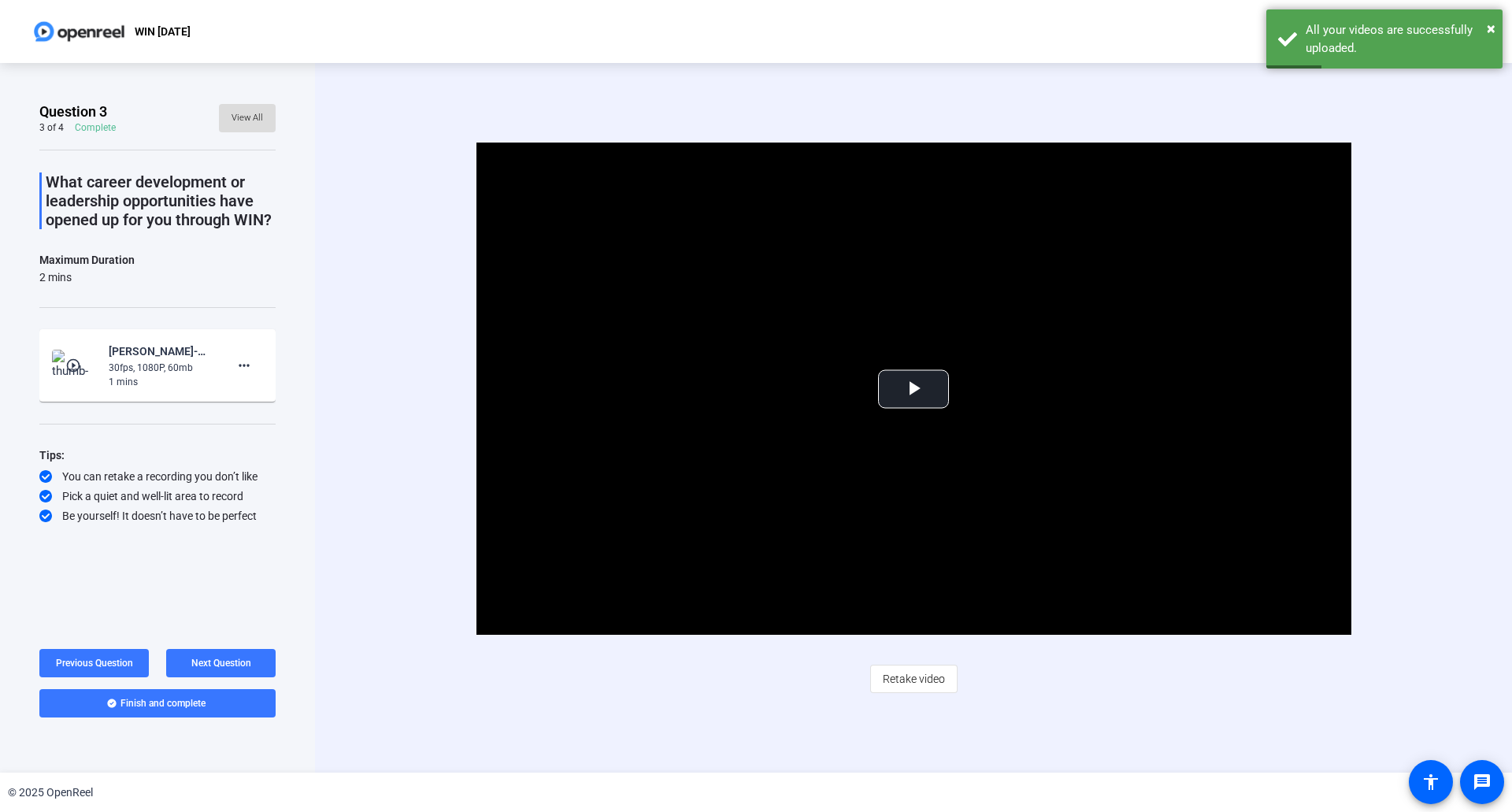
click at [259, 120] on span "View All" at bounding box center [247, 118] width 31 height 24
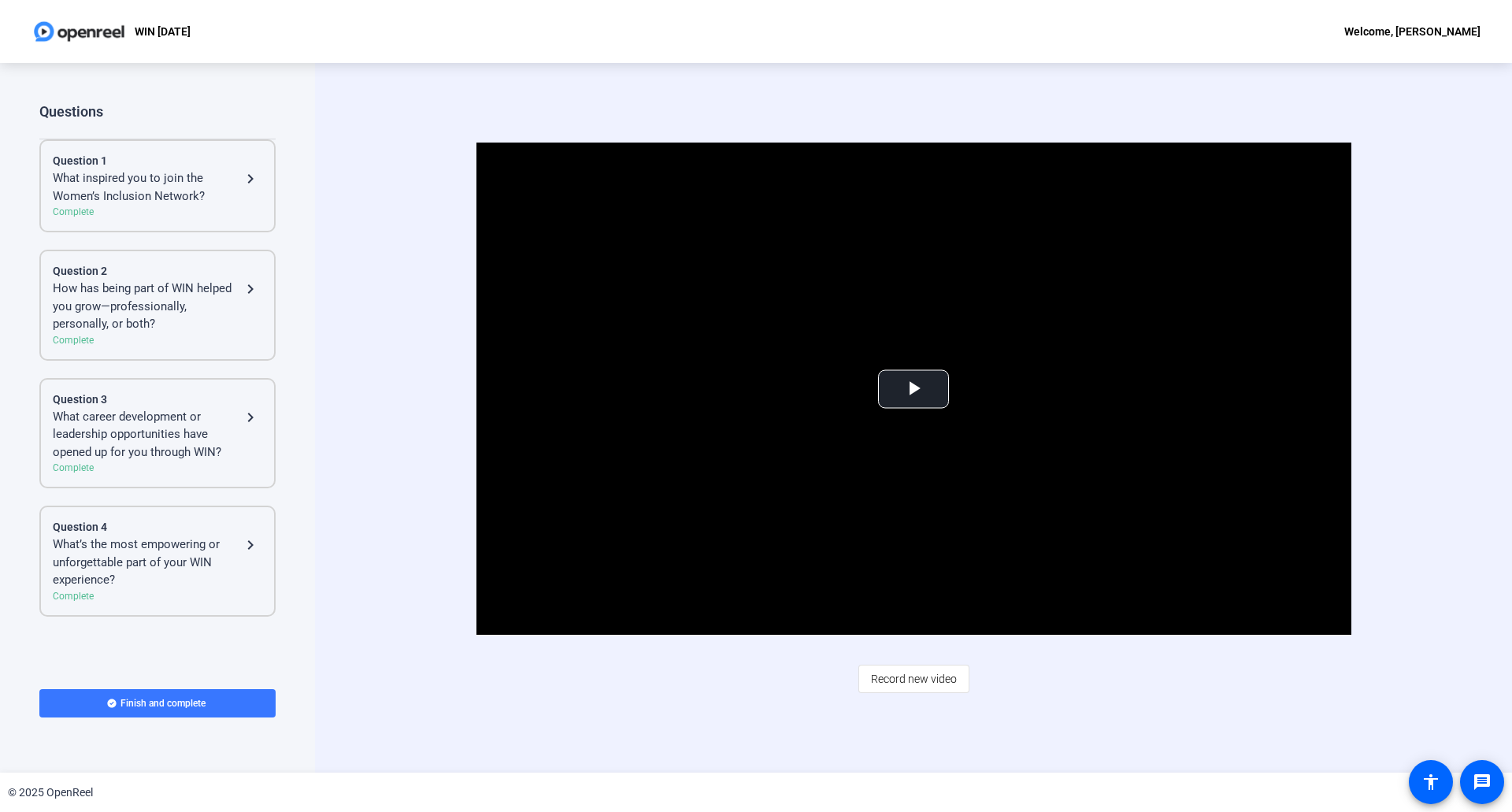
click at [147, 300] on div "How has being part of WIN helped you grow—professionally, personally, or both?" at bounding box center [146, 306] width 189 height 53
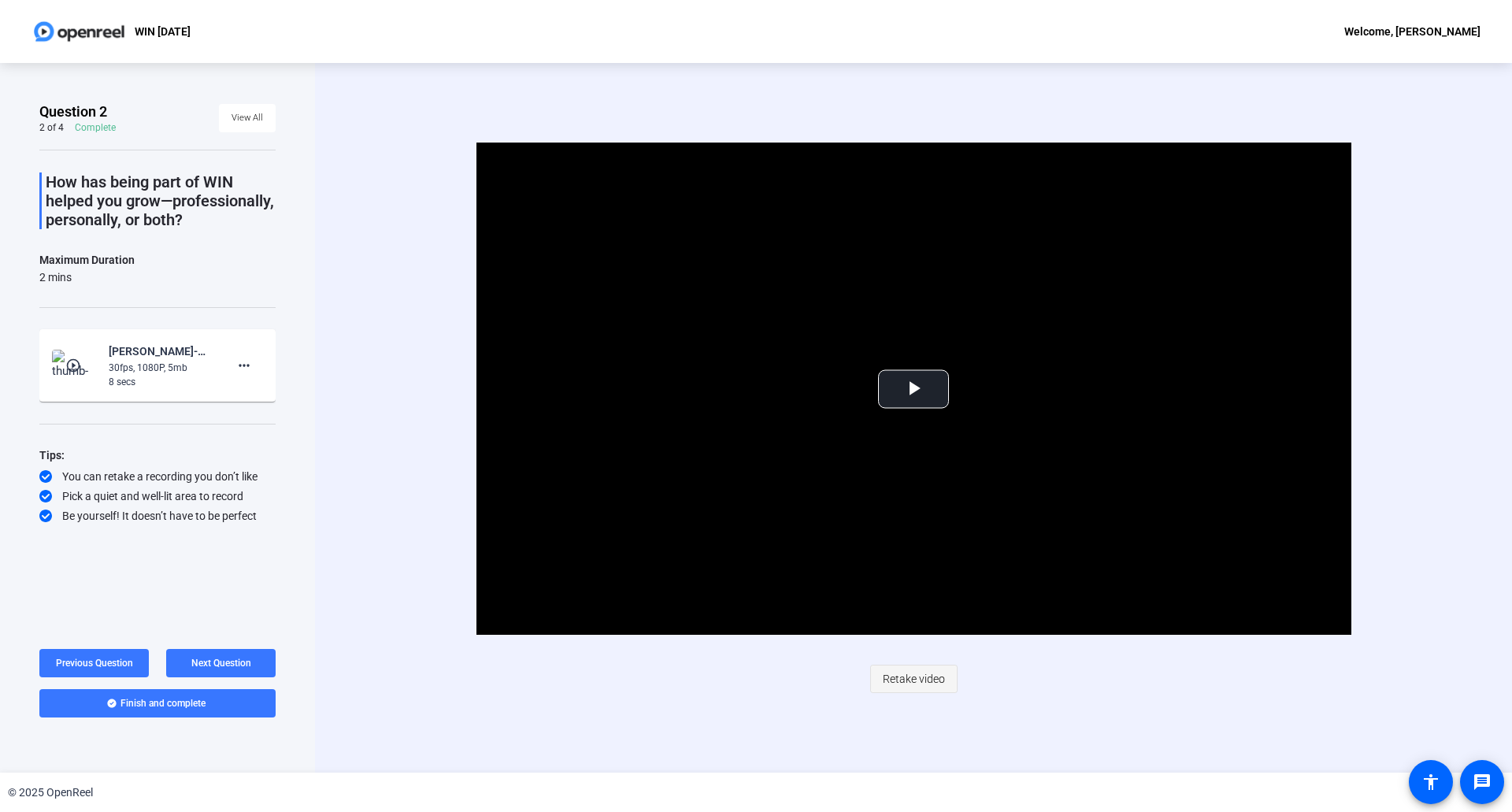
click at [913, 674] on span "Retake video" at bounding box center [914, 678] width 63 height 30
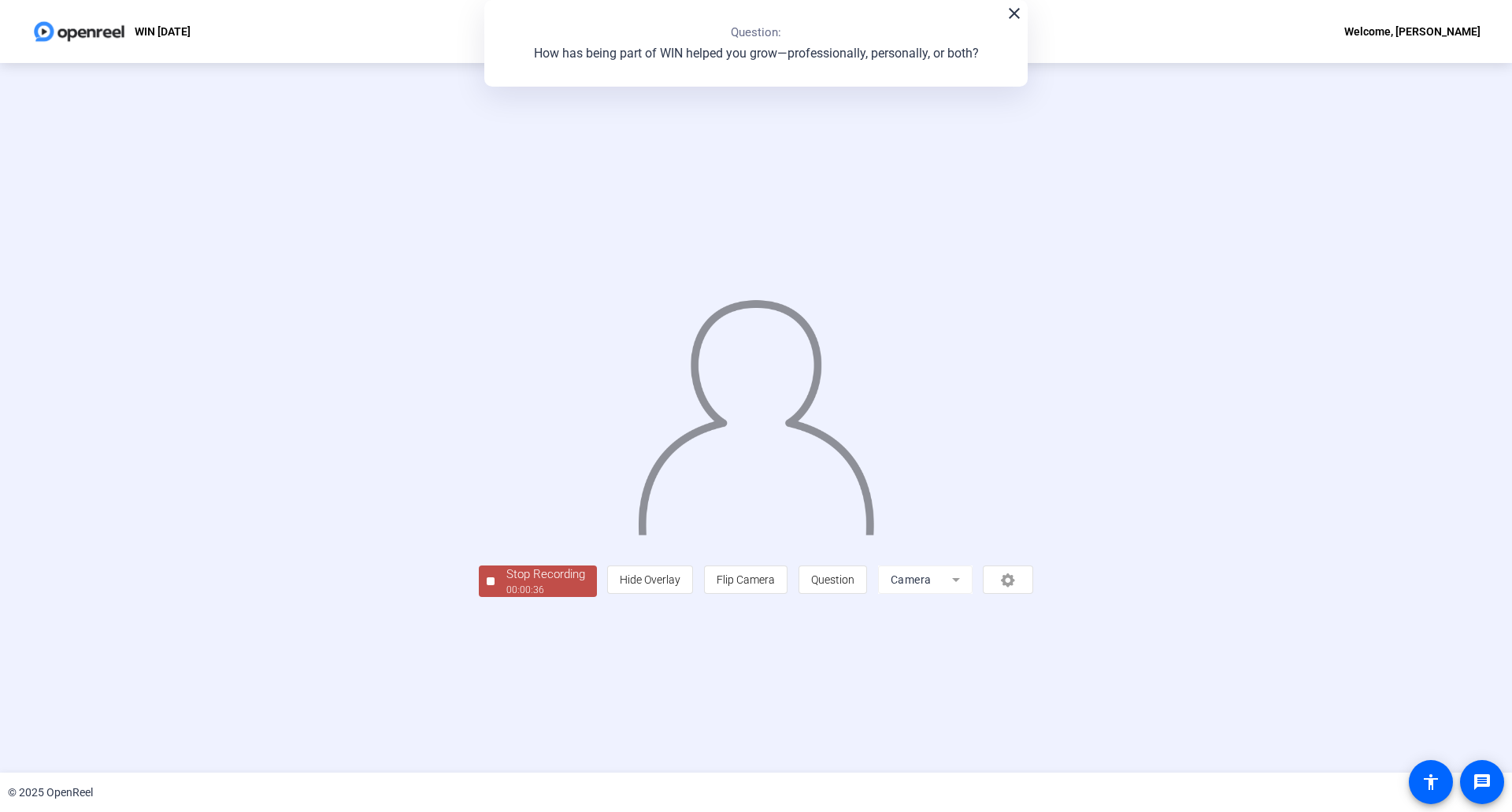
click at [507, 584] on div "Stop Recording" at bounding box center [545, 574] width 79 height 18
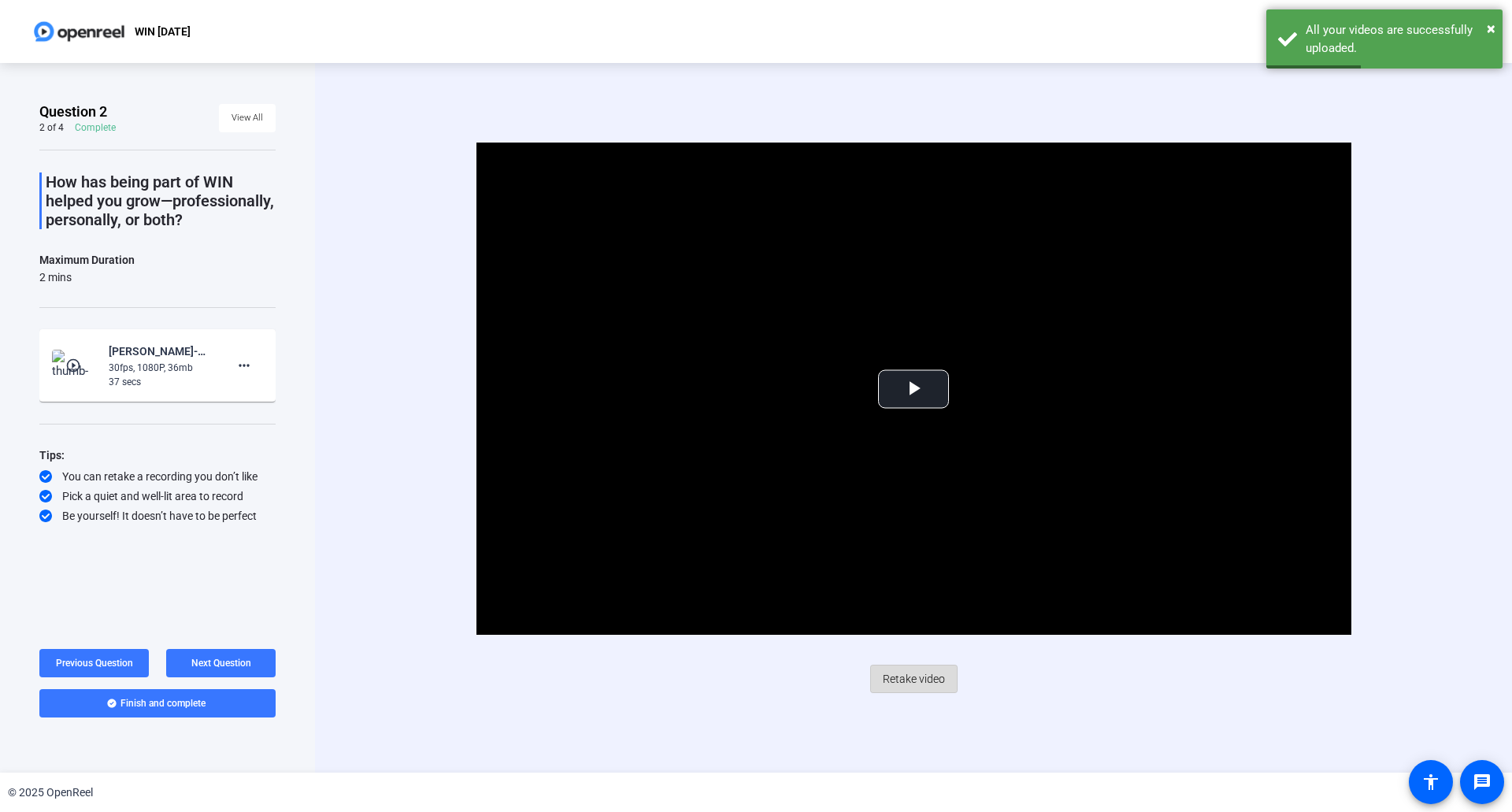
click at [925, 673] on span "Retake video" at bounding box center [914, 678] width 63 height 30
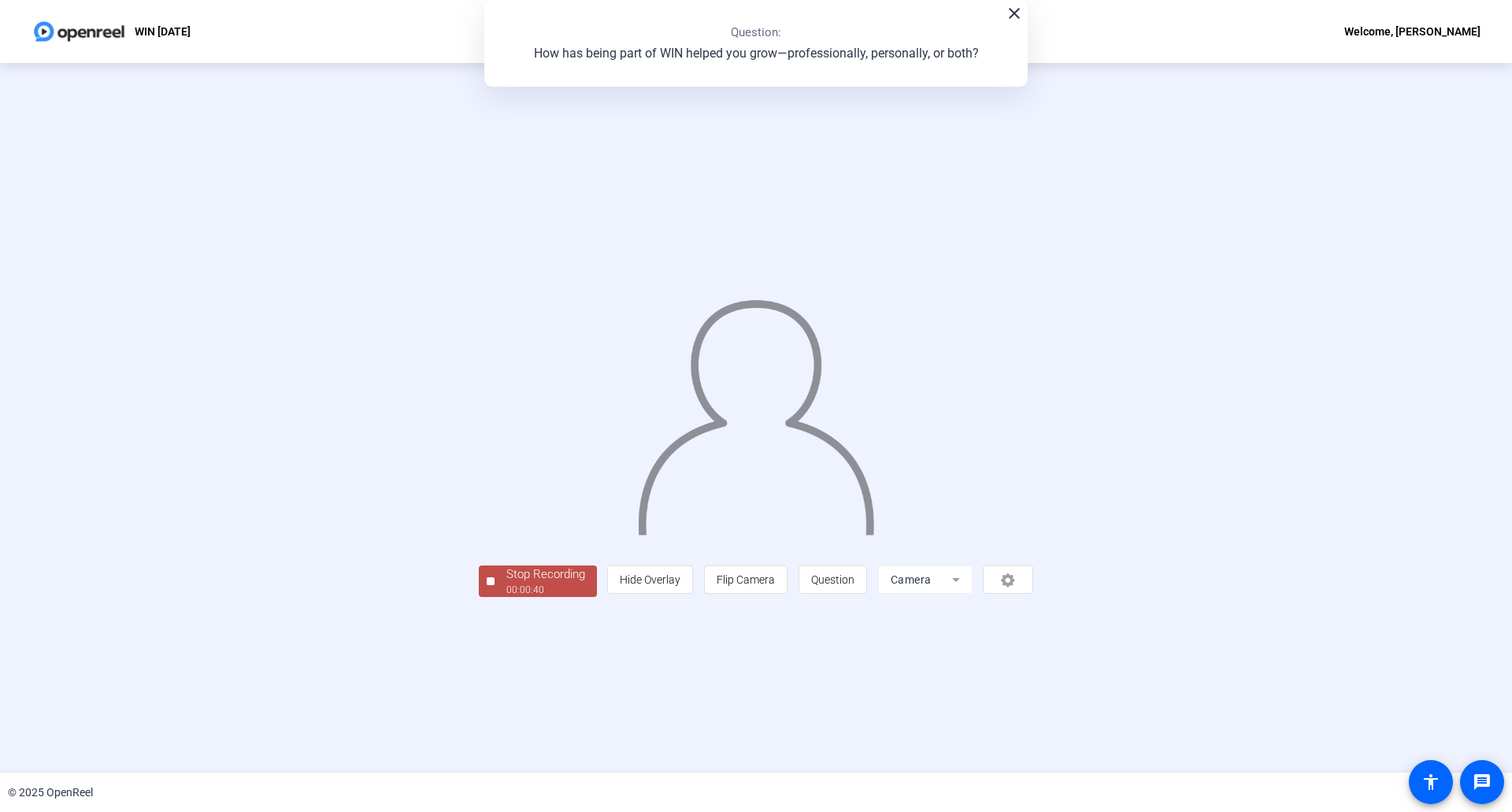
click at [507, 597] on div "00:00:40" at bounding box center [545, 590] width 79 height 14
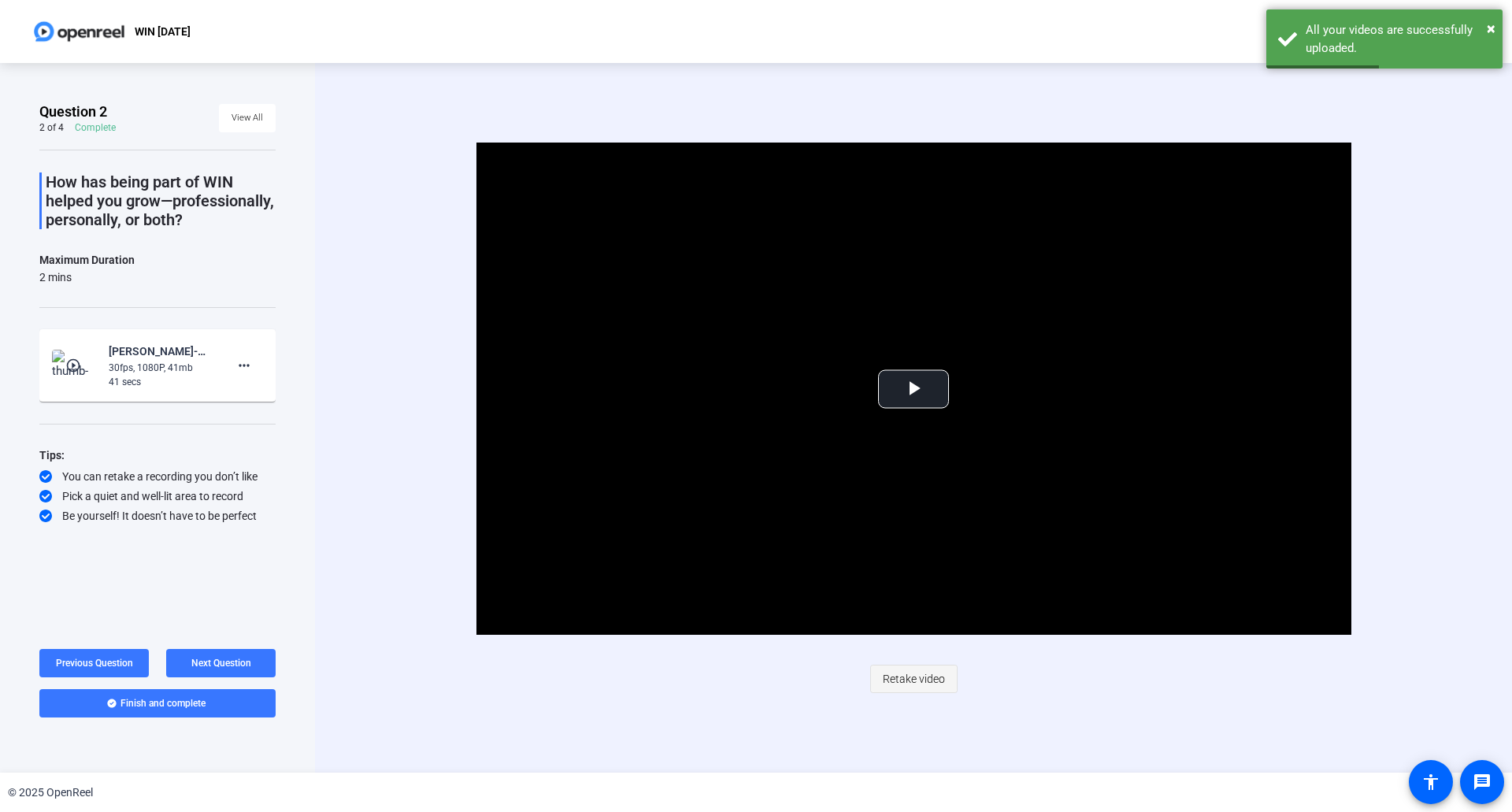
click at [920, 673] on span "Retake video" at bounding box center [914, 678] width 63 height 30
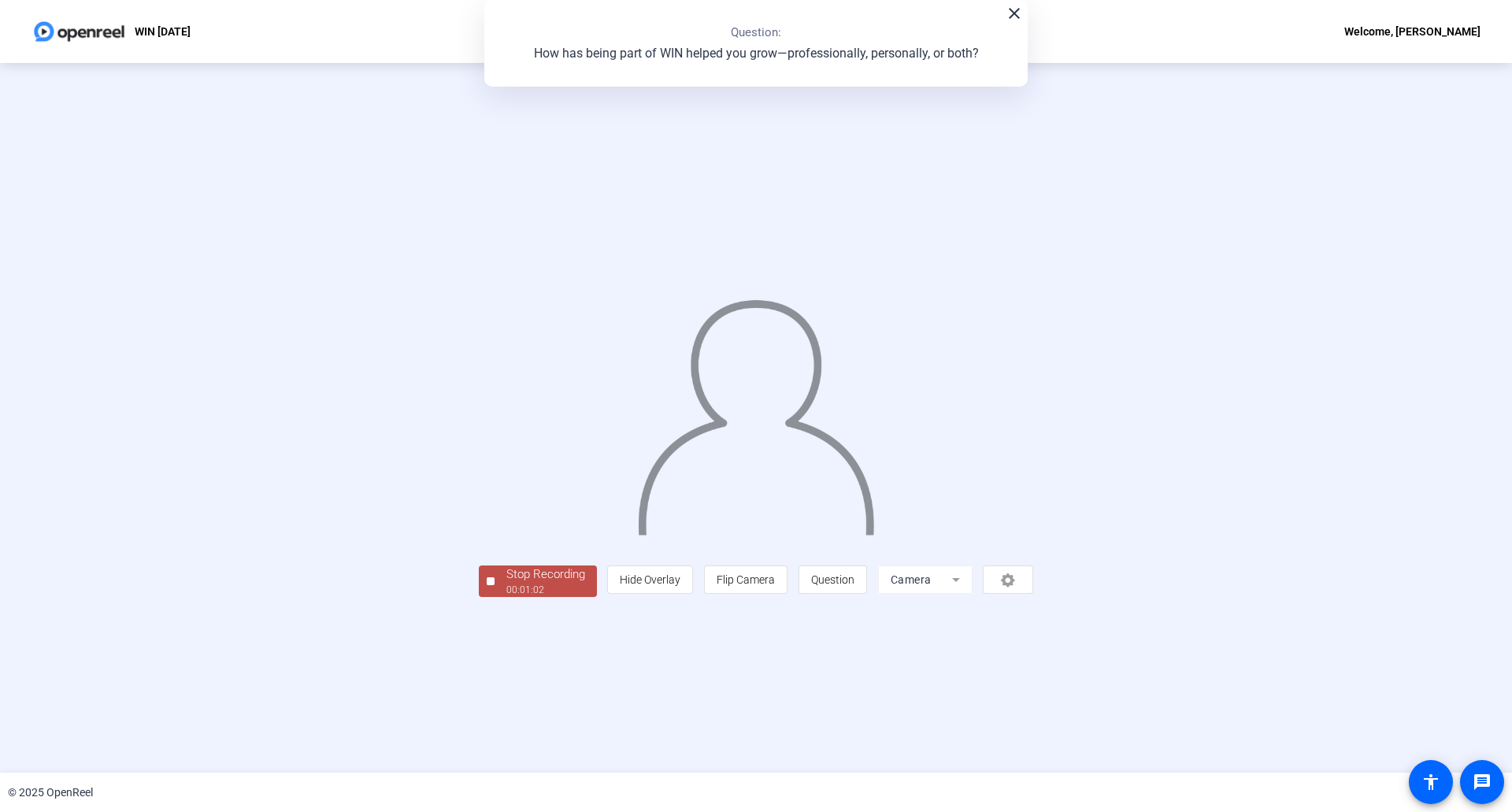
click at [507, 584] on div "Stop Recording" at bounding box center [545, 574] width 79 height 18
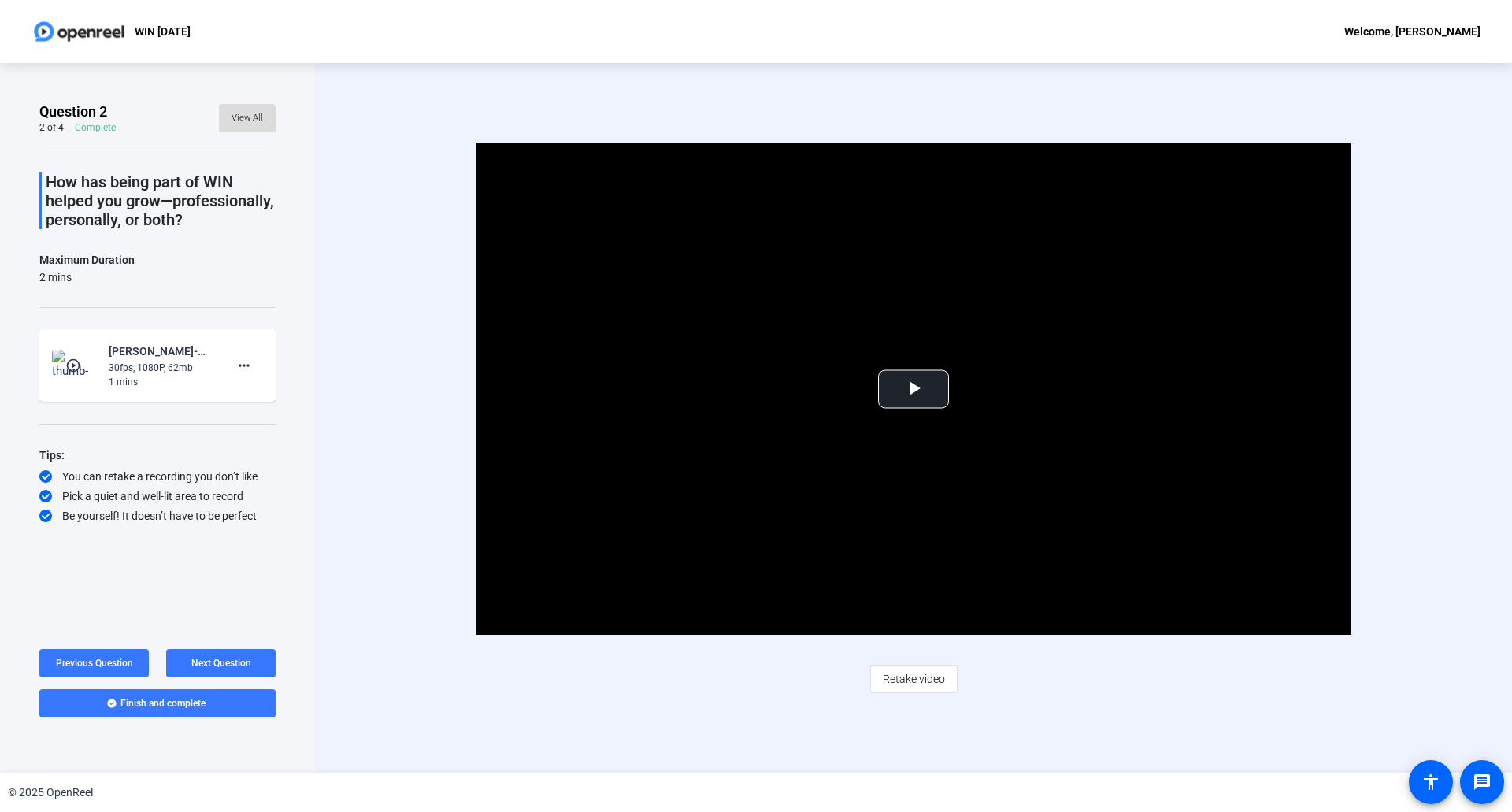
click at [257, 117] on span "View All" at bounding box center [247, 118] width 31 height 24
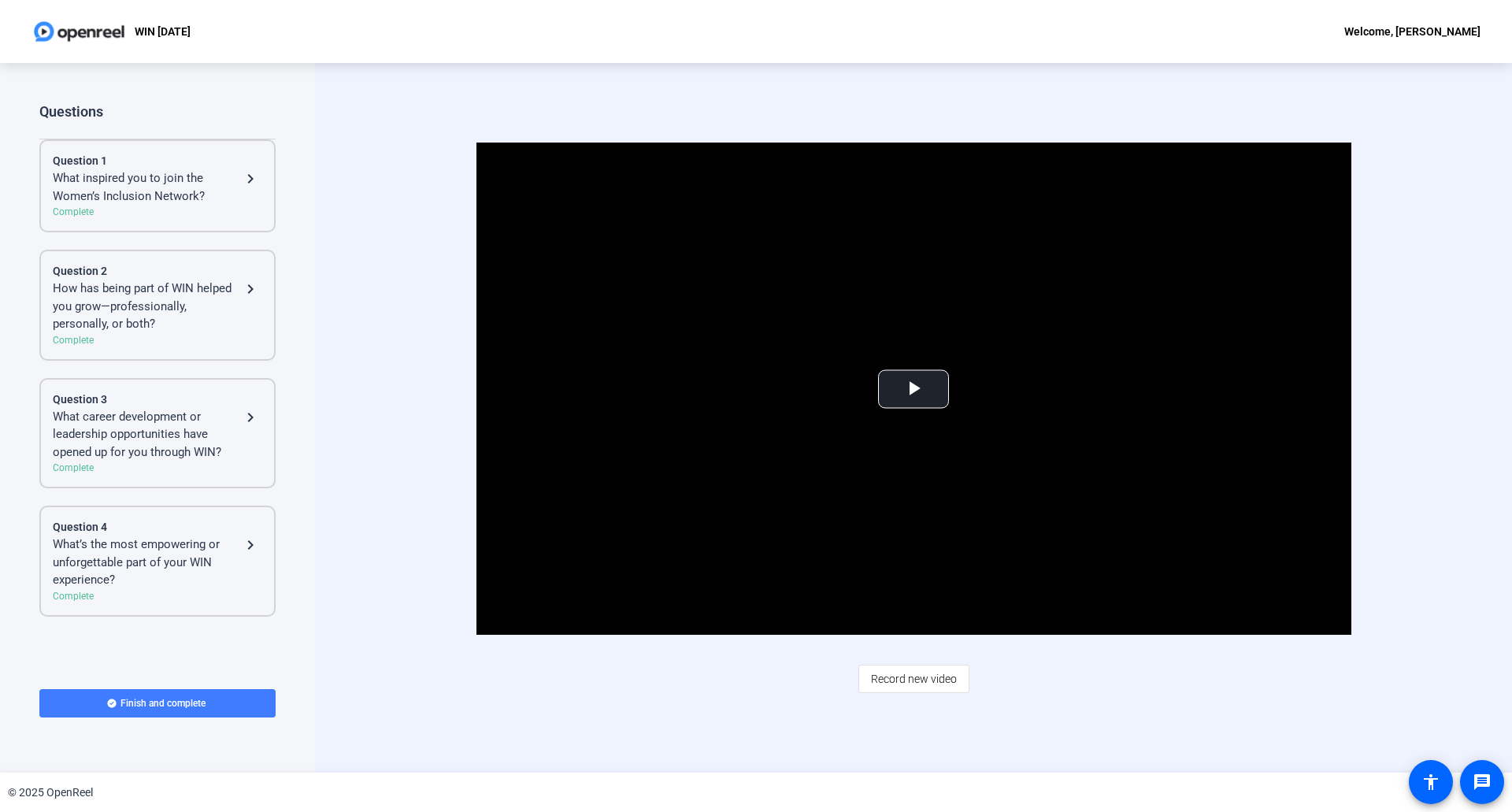
click at [172, 702] on span "Finish and complete" at bounding box center [162, 703] width 85 height 13
